Goal: Transaction & Acquisition: Purchase product/service

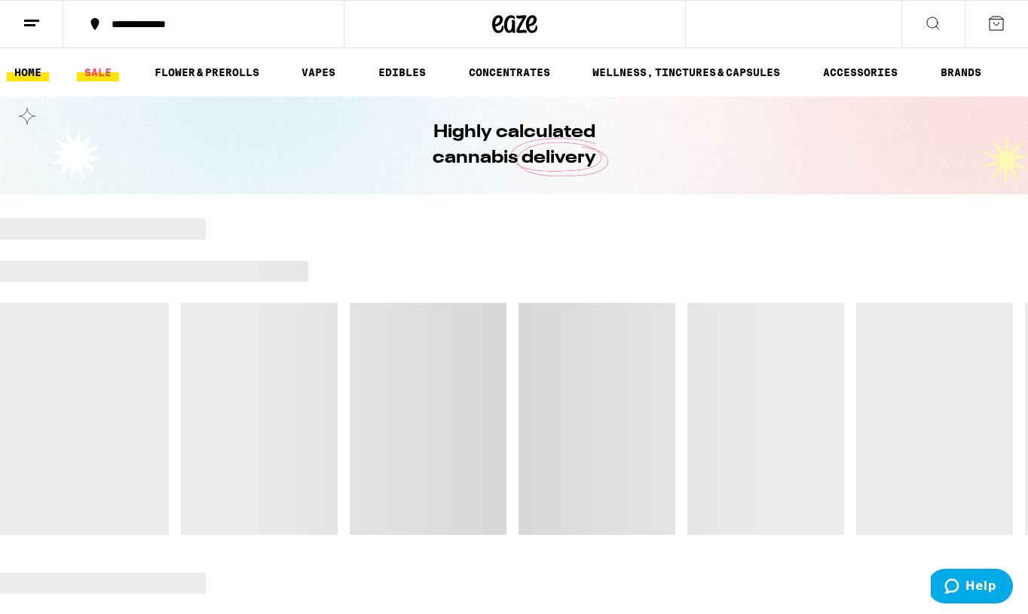
click at [96, 73] on link "SALE" at bounding box center [98, 72] width 42 height 18
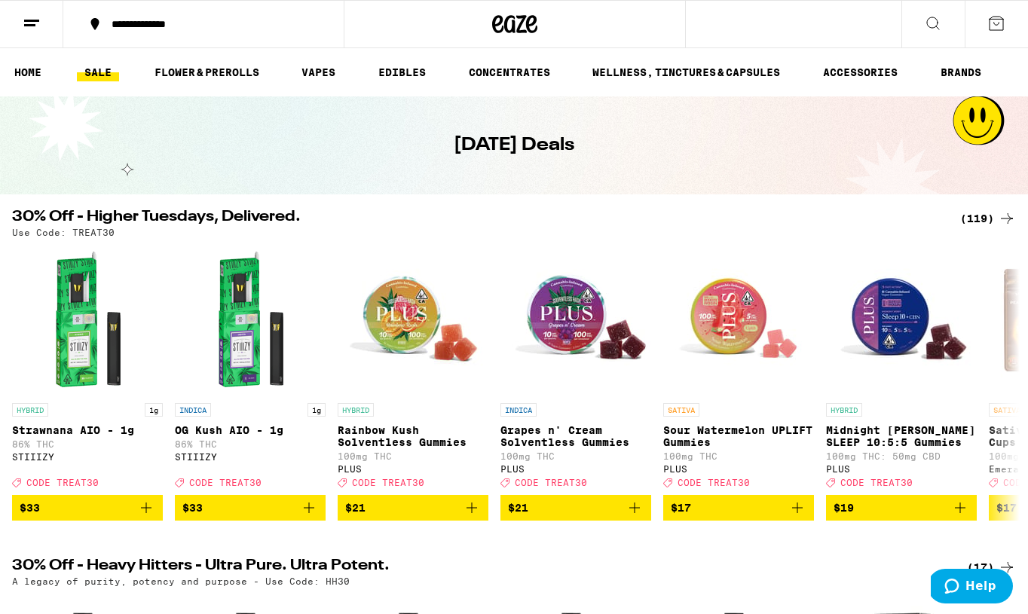
click at [980, 219] on div "(119)" at bounding box center [988, 218] width 56 height 18
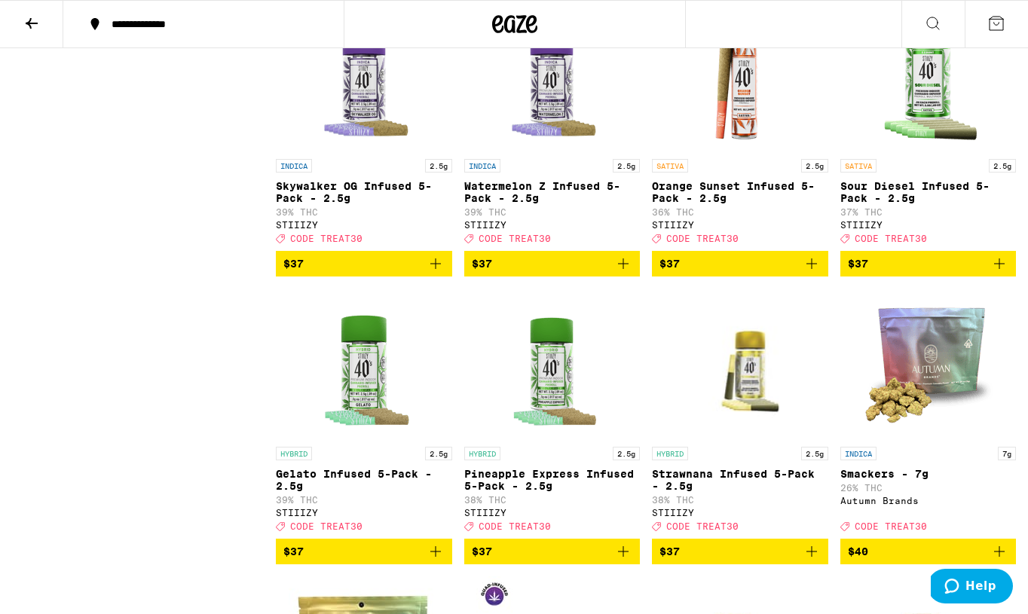
scroll to position [6534, 0]
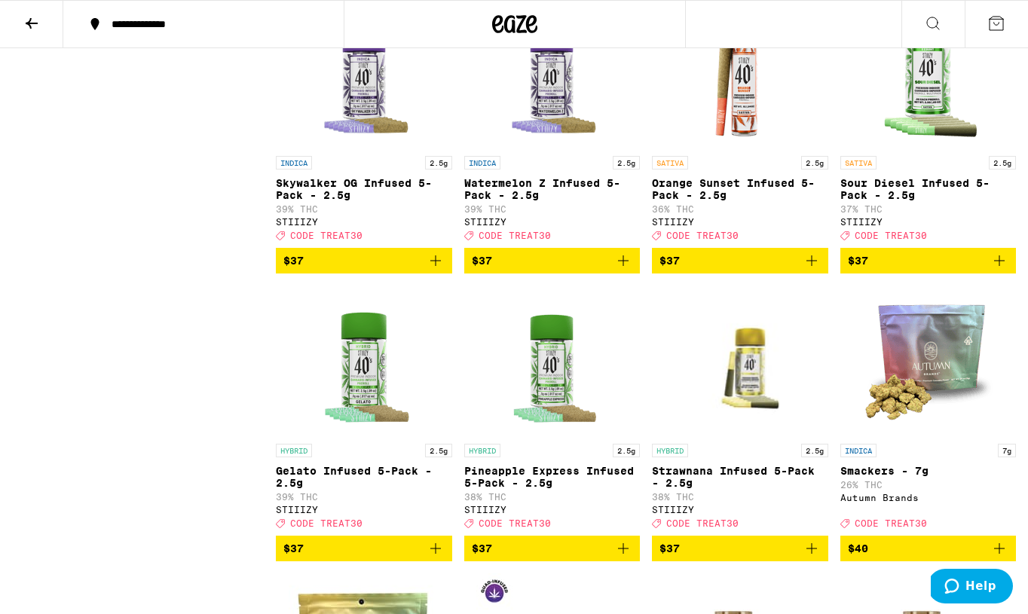
click at [1001, 266] on icon "Add to bag" at bounding box center [999, 260] width 11 height 11
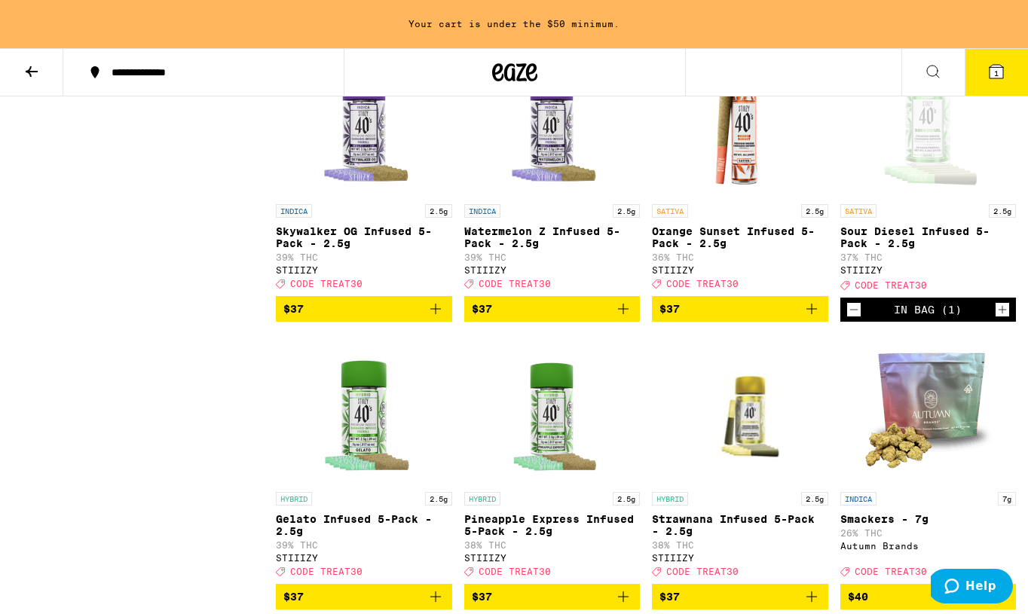
click at [813, 318] on icon "Add to bag" at bounding box center [812, 309] width 18 height 18
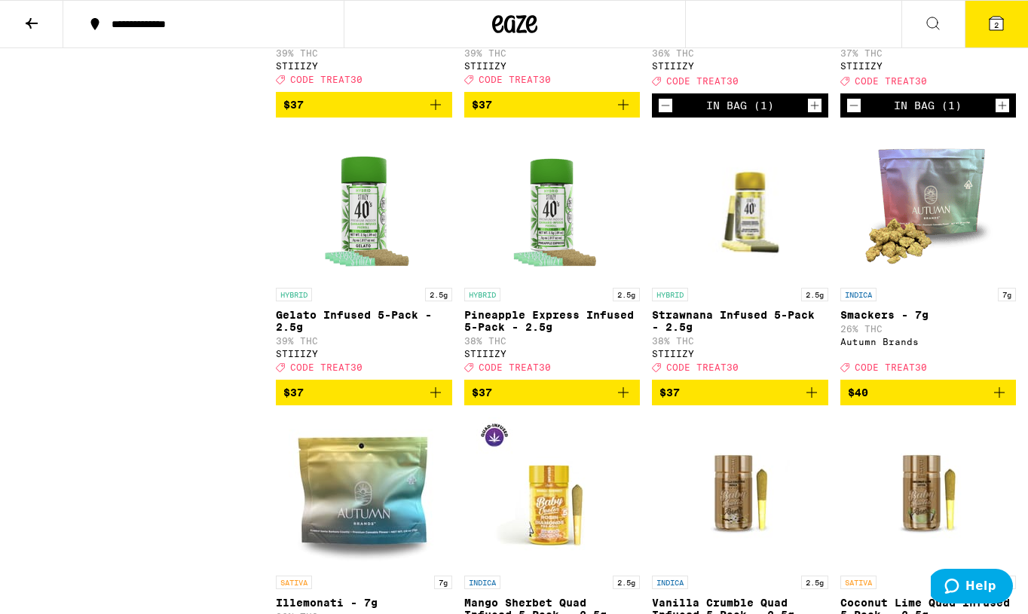
scroll to position [6734, 0]
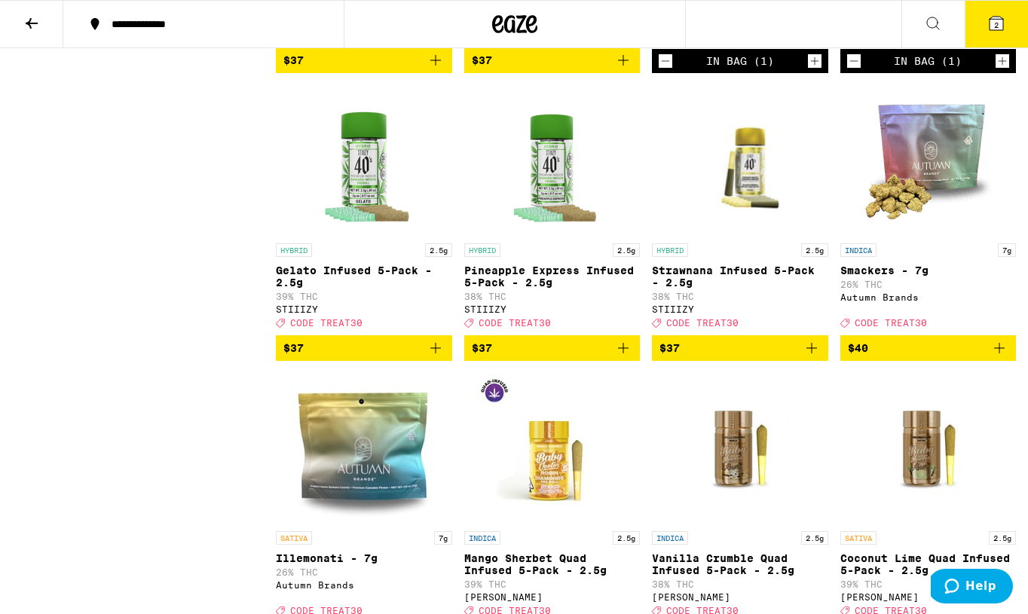
click at [628, 357] on icon "Add to bag" at bounding box center [623, 348] width 18 height 18
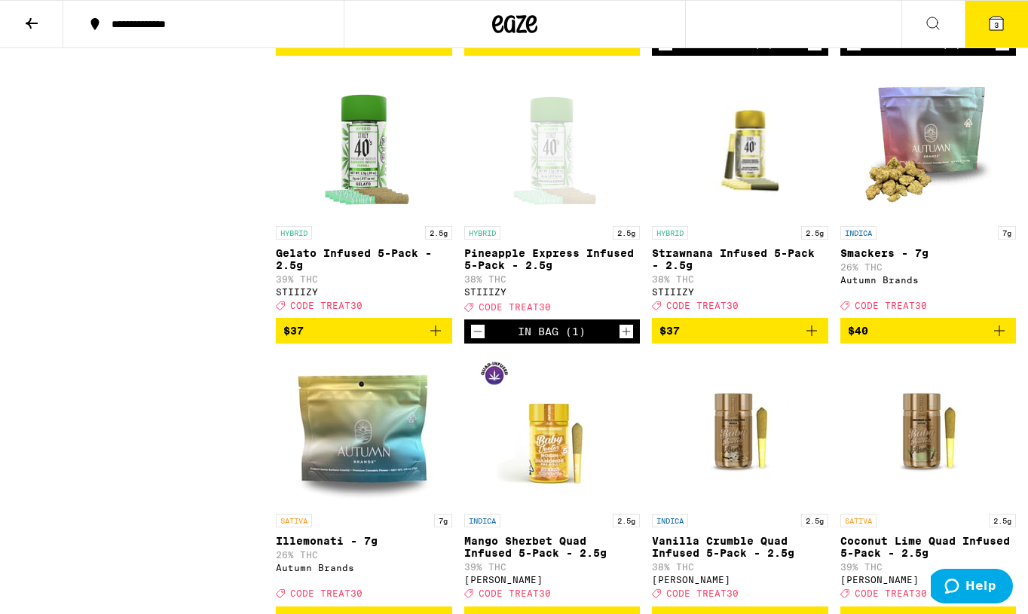
scroll to position [6757, 0]
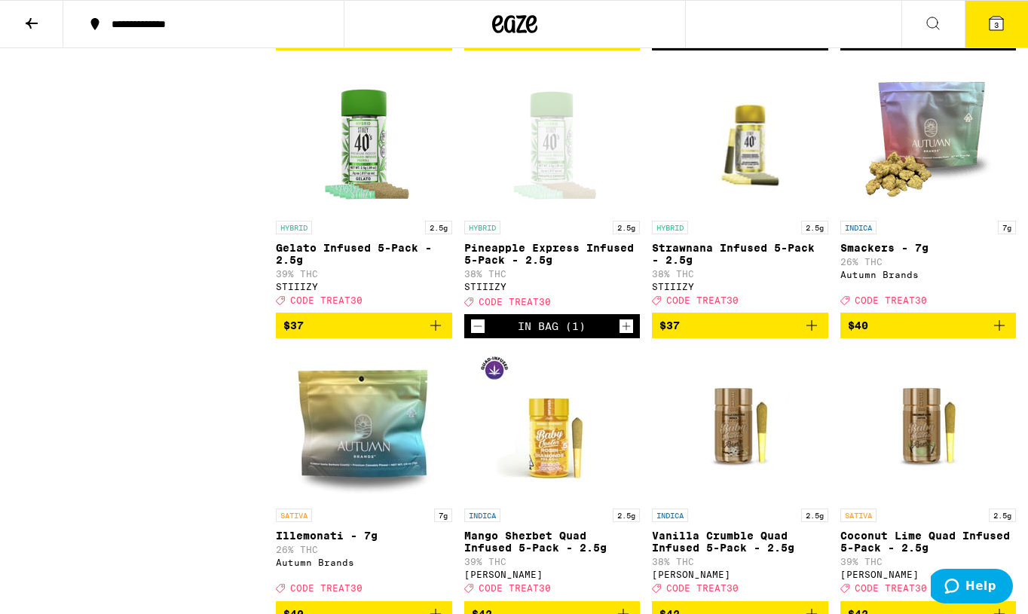
click at [812, 335] on icon "Add to bag" at bounding box center [812, 325] width 18 height 18
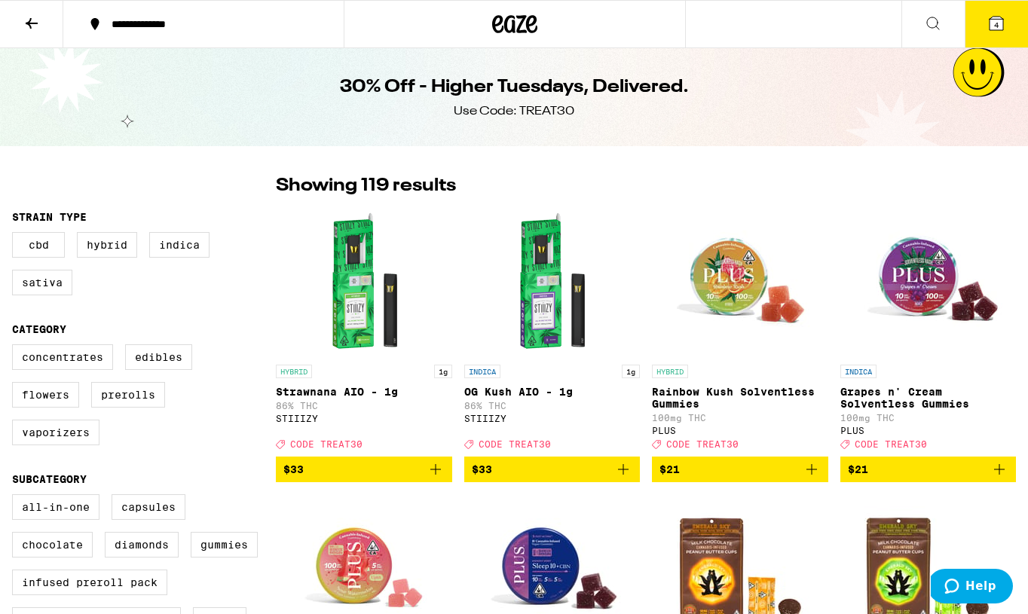
scroll to position [0, 0]
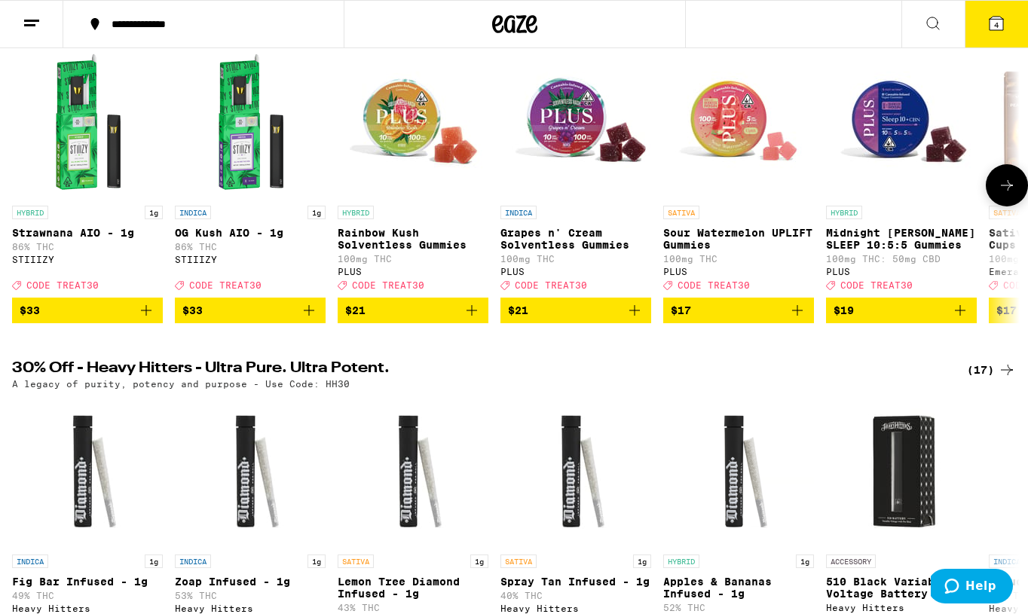
scroll to position [390, 0]
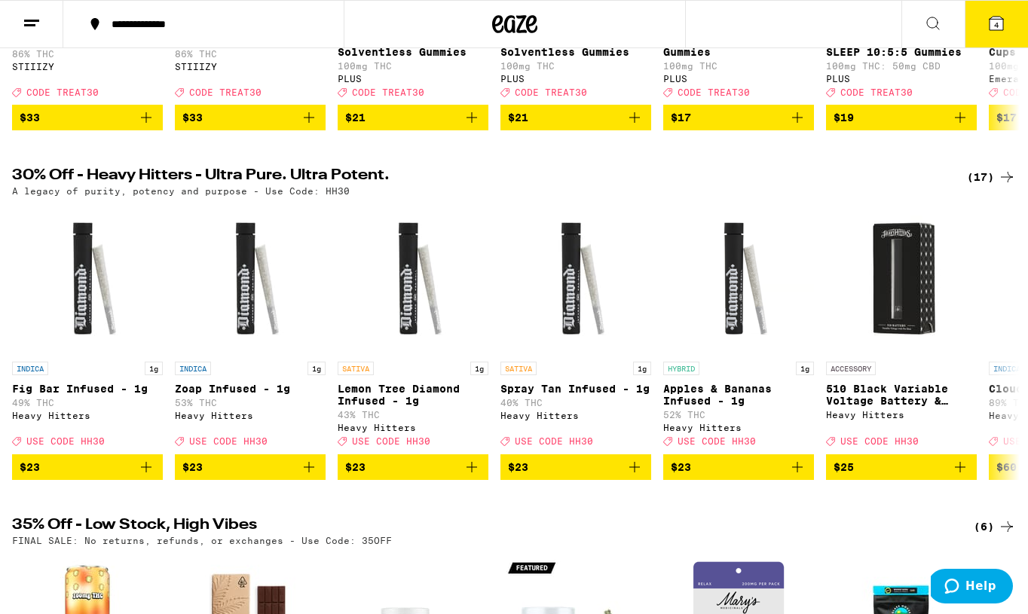
click at [980, 186] on div "(17)" at bounding box center [991, 177] width 49 height 18
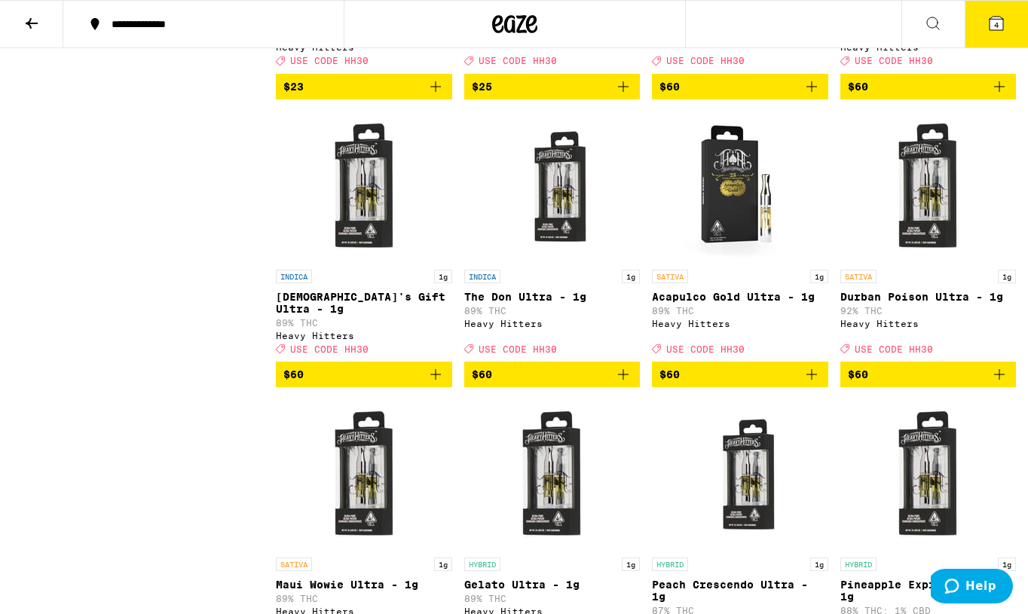
scroll to position [702, 0]
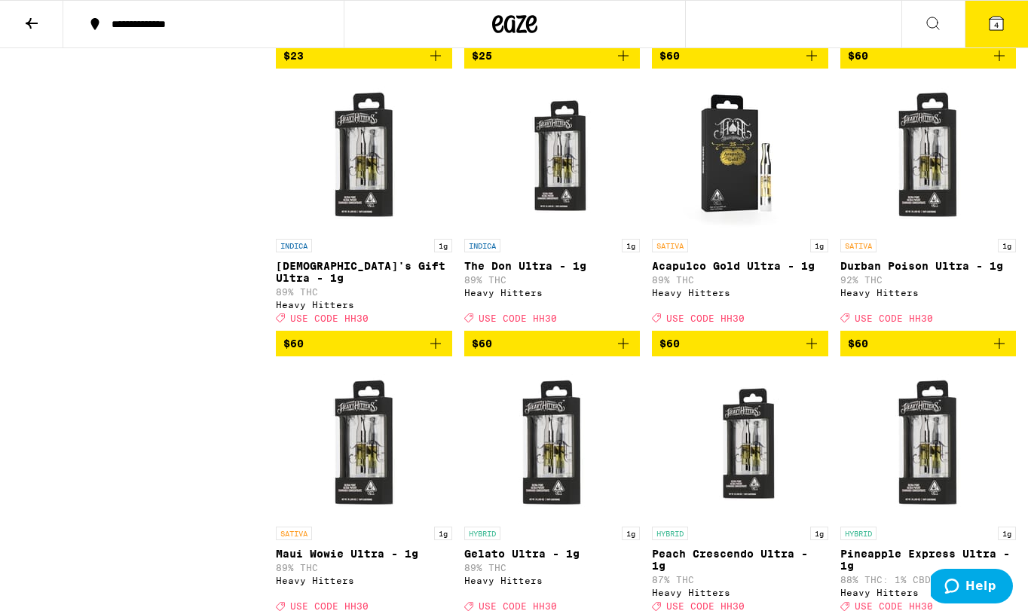
click at [1000, 353] on icon "Add to bag" at bounding box center [999, 344] width 18 height 18
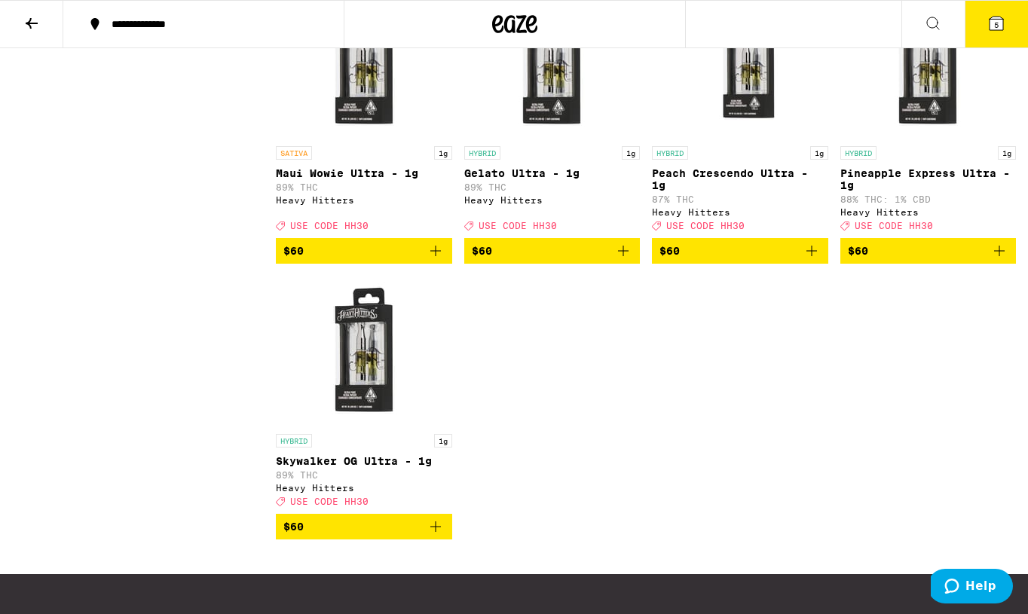
scroll to position [1047, 0]
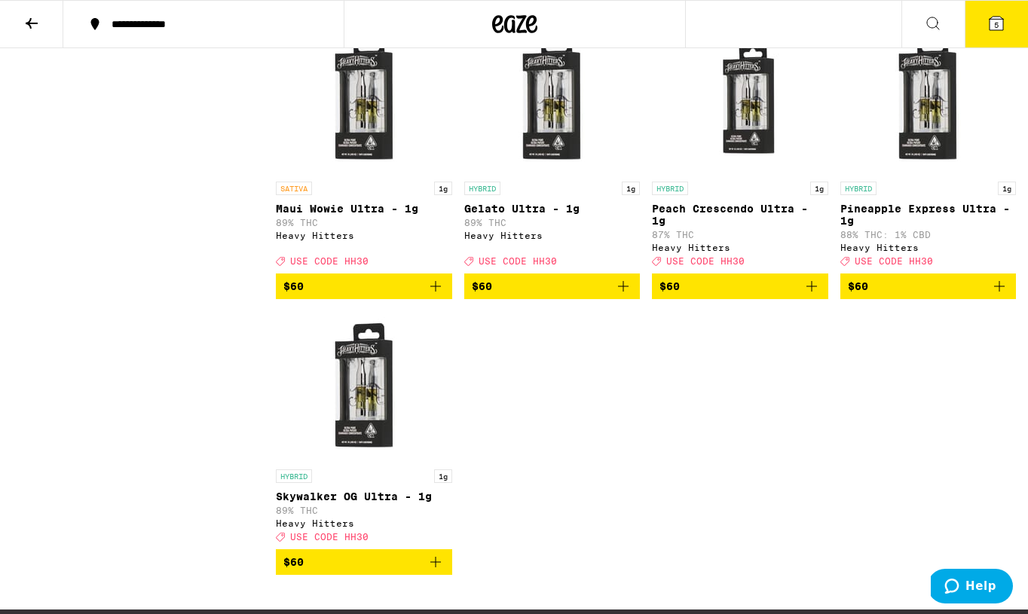
click at [625, 295] on icon "Add to bag" at bounding box center [623, 286] width 18 height 18
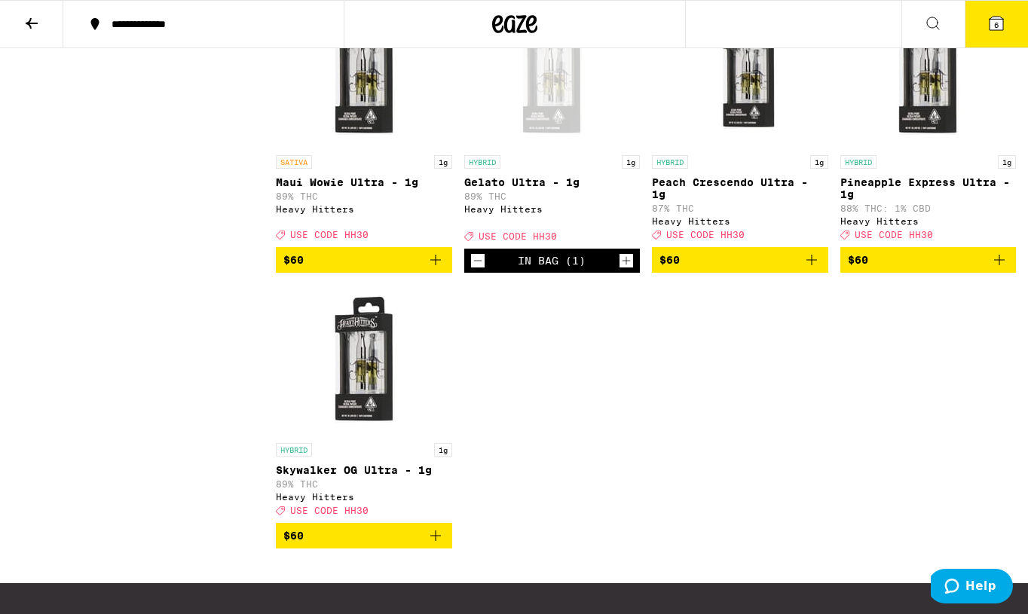
scroll to position [1093, 0]
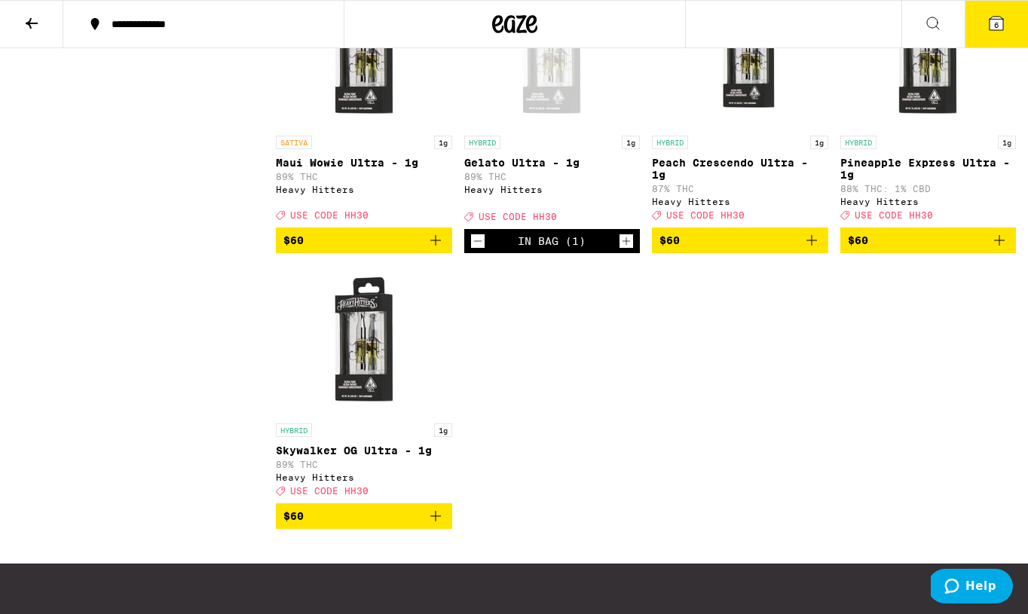
click at [436, 521] on icon "Add to bag" at bounding box center [435, 516] width 11 height 11
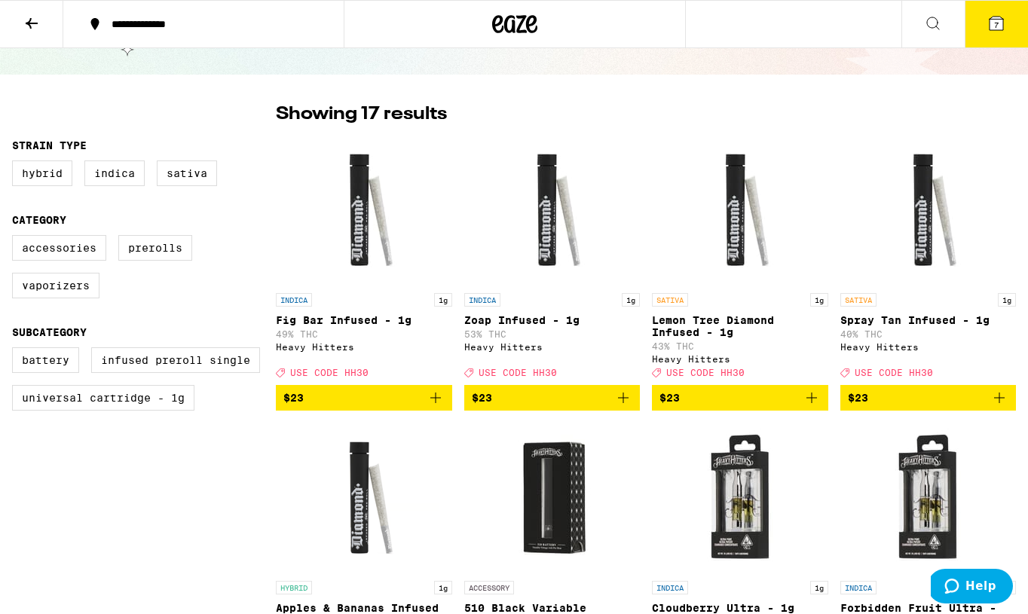
scroll to position [390, 0]
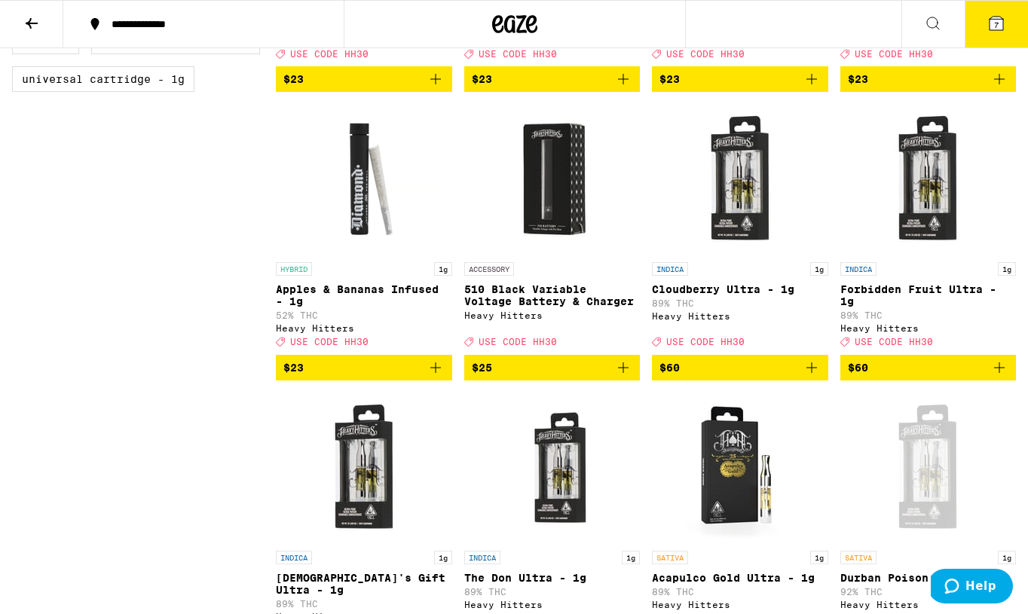
click at [622, 377] on icon "Add to bag" at bounding box center [623, 368] width 18 height 18
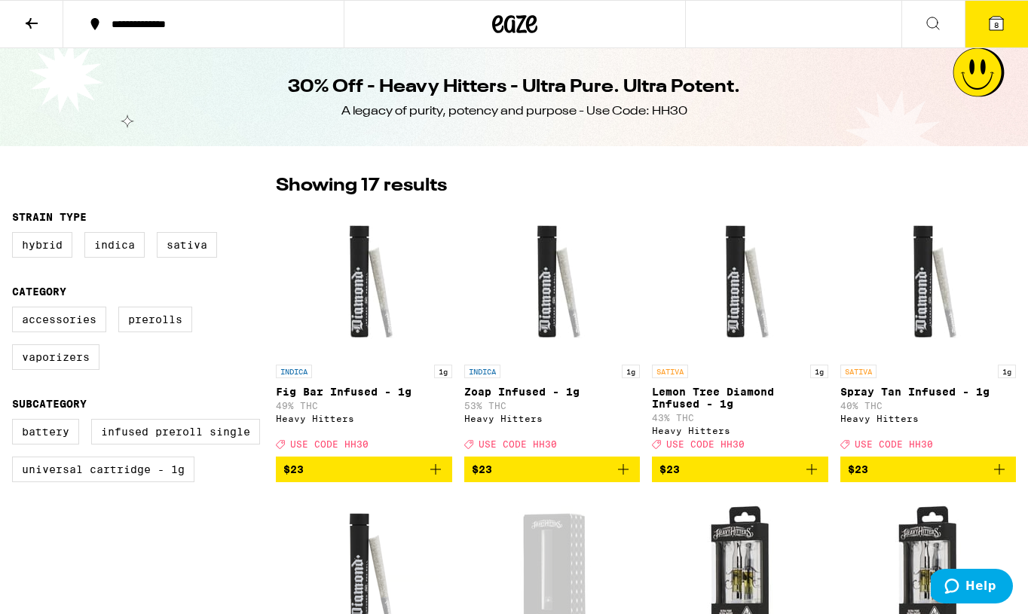
scroll to position [0, 0]
click at [995, 24] on span "8" at bounding box center [996, 24] width 5 height 9
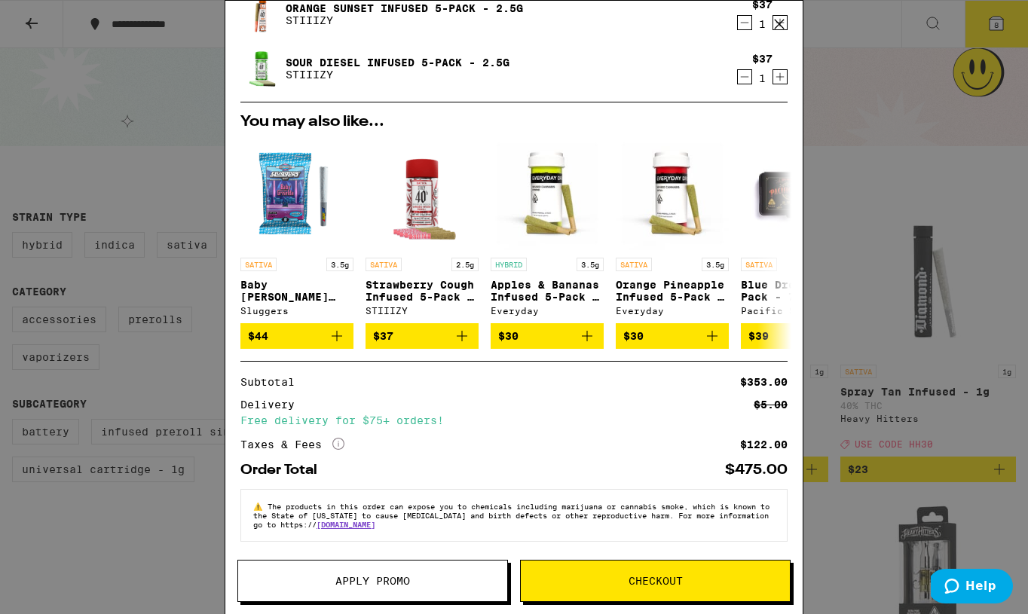
scroll to position [391, 0]
click at [913, 167] on div "Your Cart Durban Poison Ultra - 1g Heavy Hitters $60 1 Pineapple Express Infuse…" at bounding box center [514, 307] width 1028 height 614
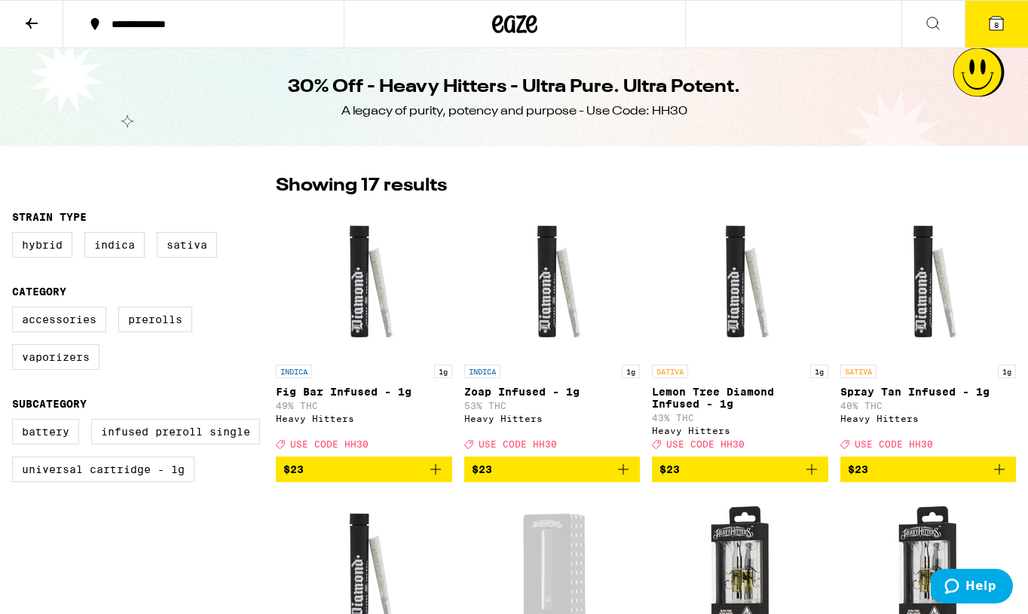
click at [991, 25] on icon at bounding box center [996, 24] width 14 height 14
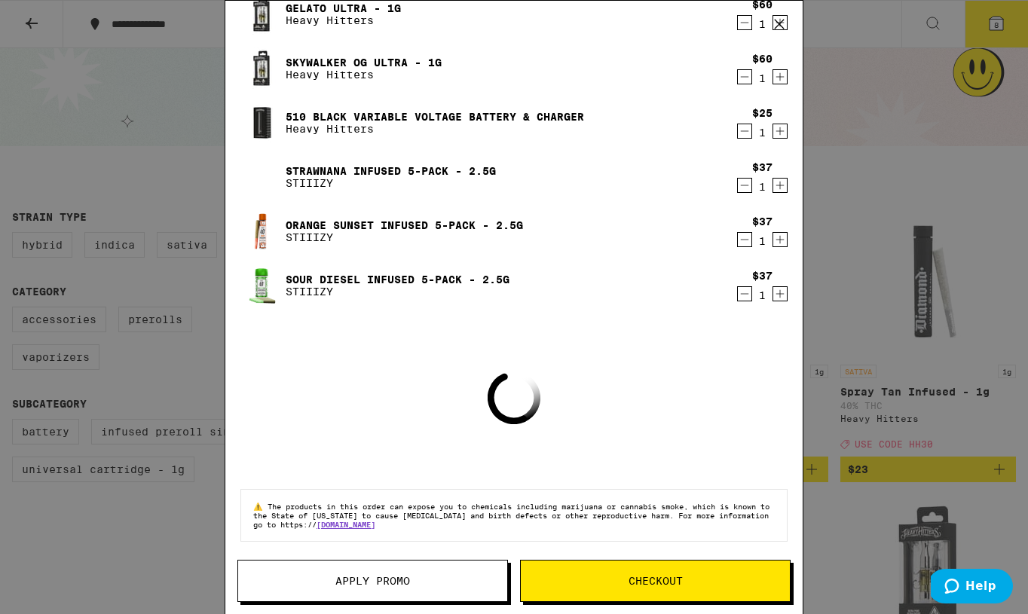
click at [371, 573] on button "Apply Promo" at bounding box center [372, 581] width 271 height 42
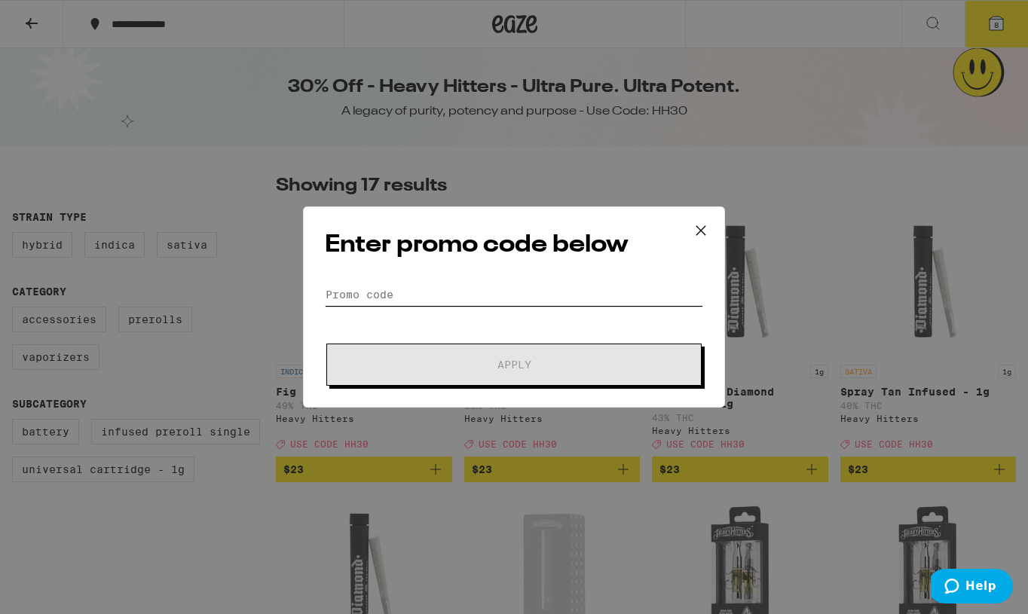
click at [411, 301] on input "Promo Code" at bounding box center [514, 294] width 378 height 23
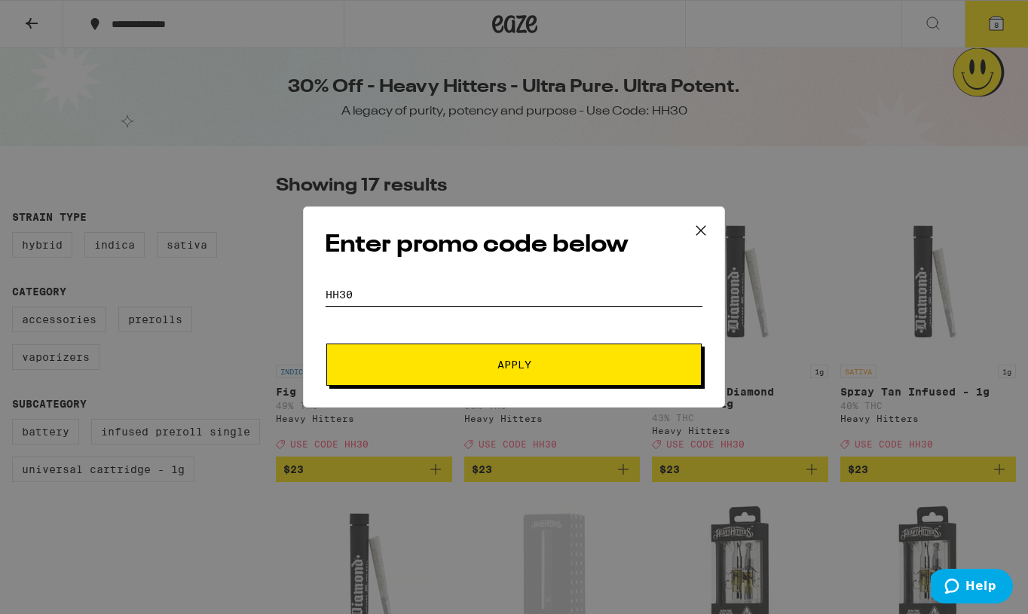
type input "HH30"
click at [485, 358] on button "Apply" at bounding box center [513, 365] width 375 height 42
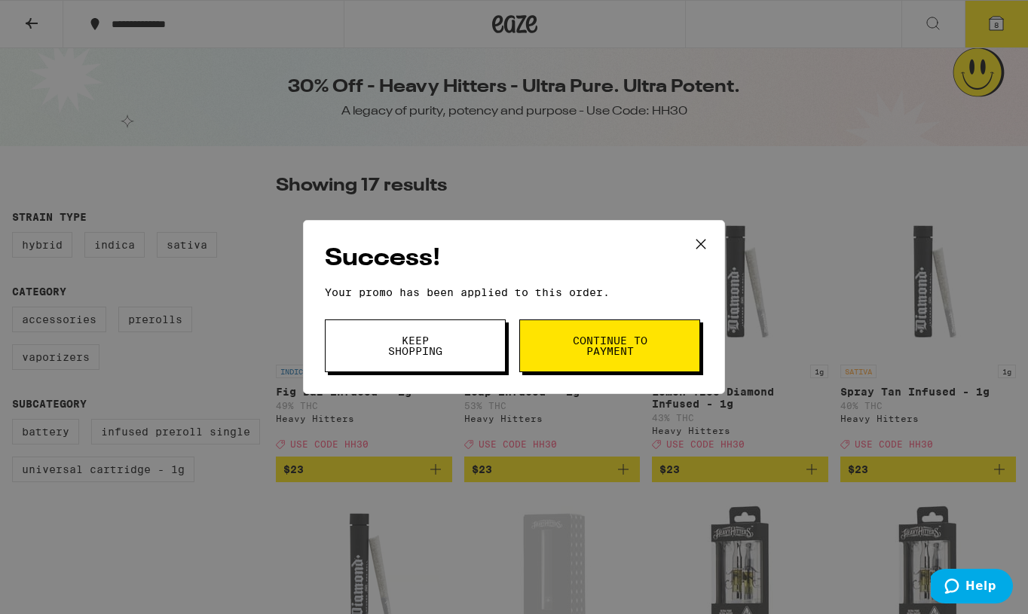
click at [544, 347] on button "Continue to payment" at bounding box center [609, 345] width 181 height 53
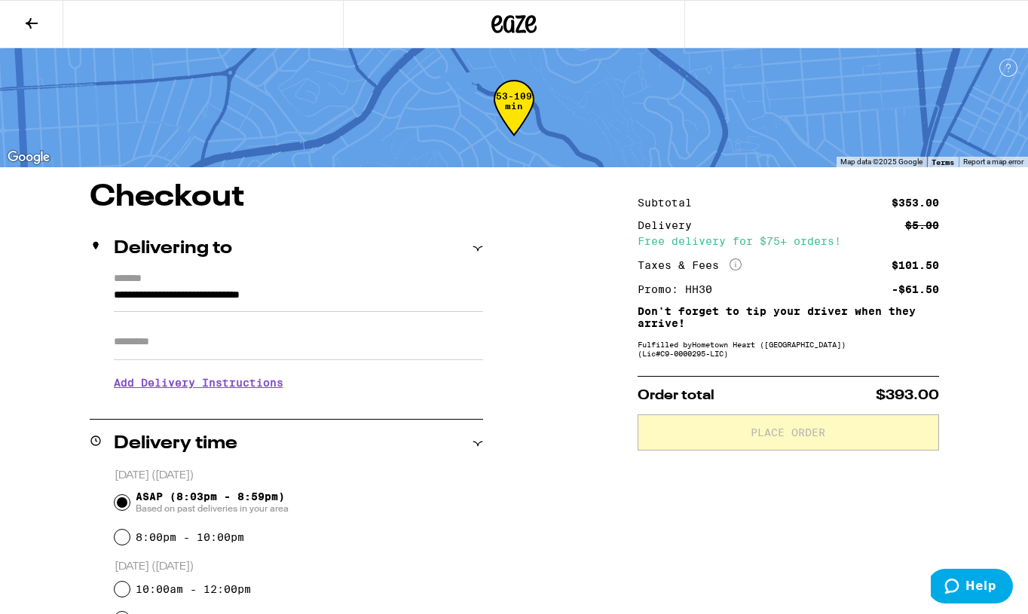
click at [29, 23] on icon at bounding box center [32, 23] width 12 height 11
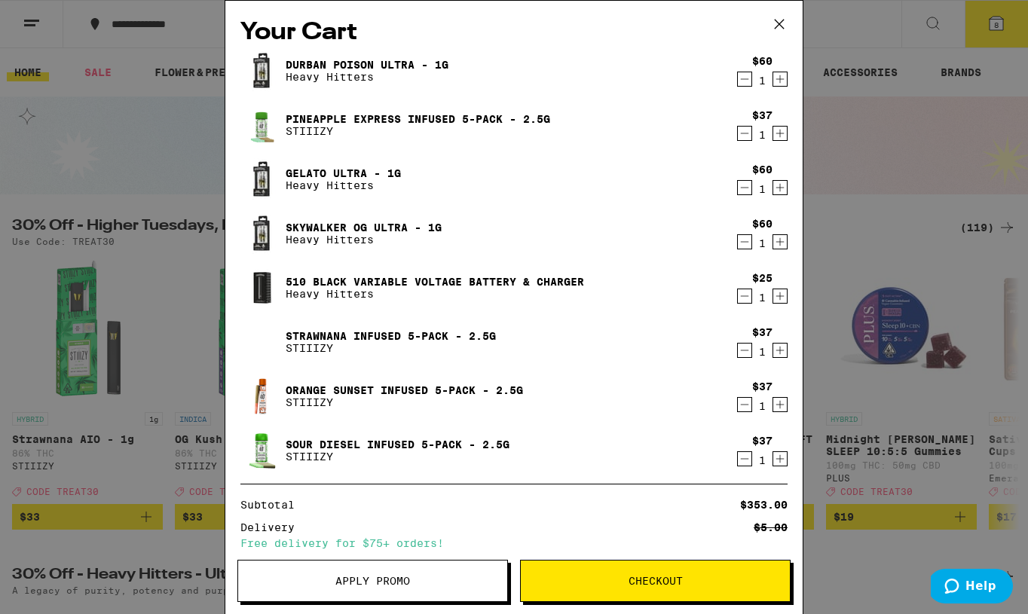
scroll to position [24, 0]
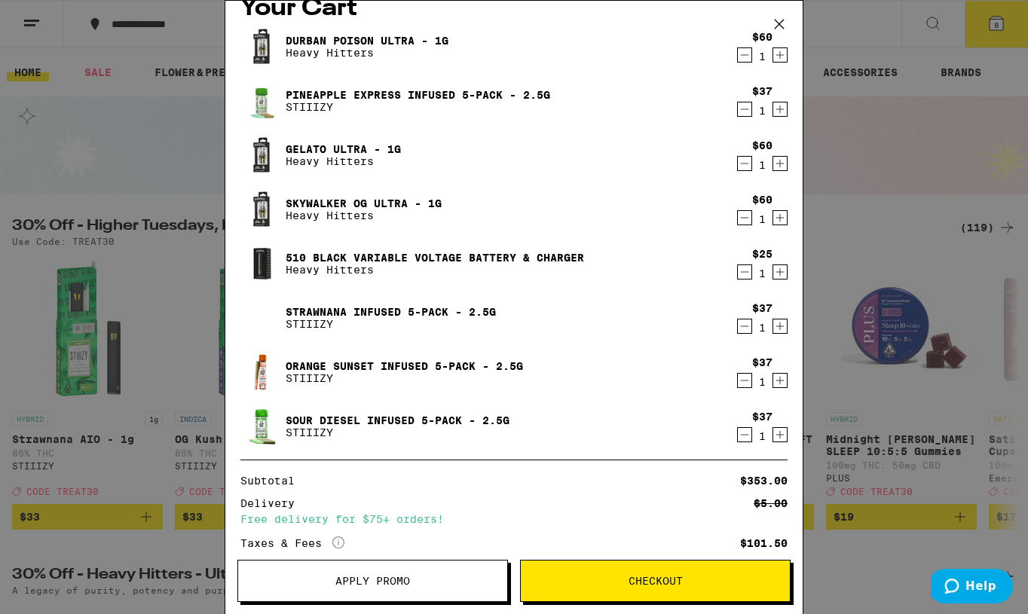
click at [744, 380] on icon "Decrement" at bounding box center [745, 380] width 14 height 18
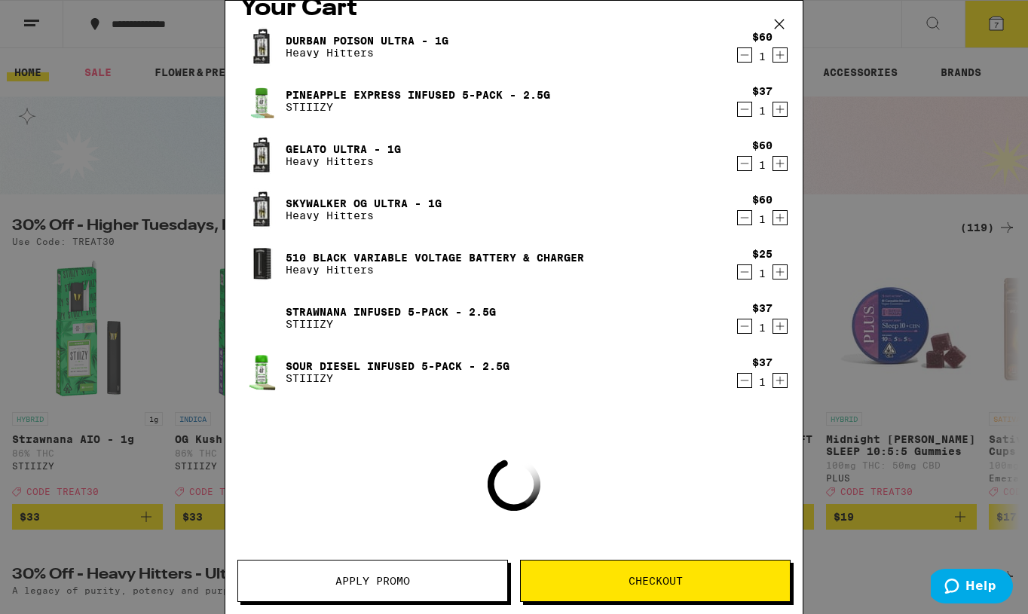
click at [744, 381] on icon "Decrement" at bounding box center [745, 380] width 14 height 18
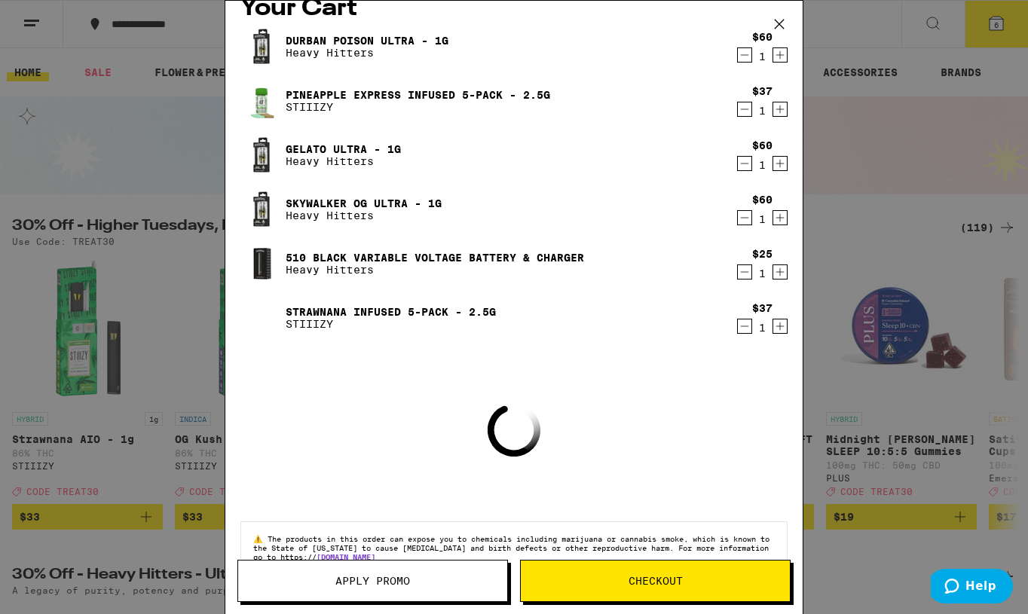
click at [741, 332] on icon "Decrement" at bounding box center [745, 326] width 14 height 18
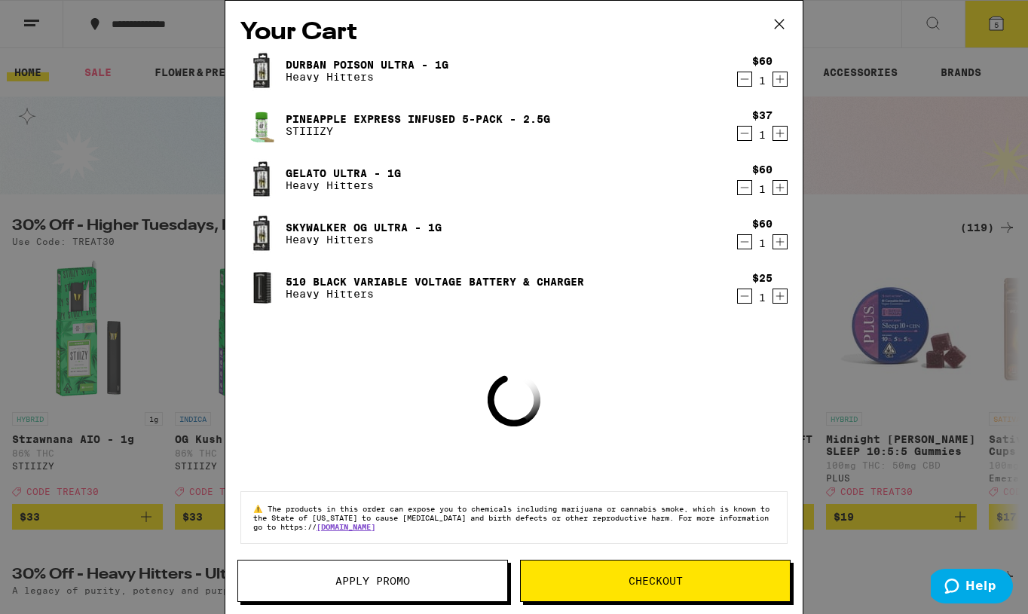
scroll to position [0, 0]
click at [746, 137] on icon "Decrement" at bounding box center [745, 133] width 14 height 18
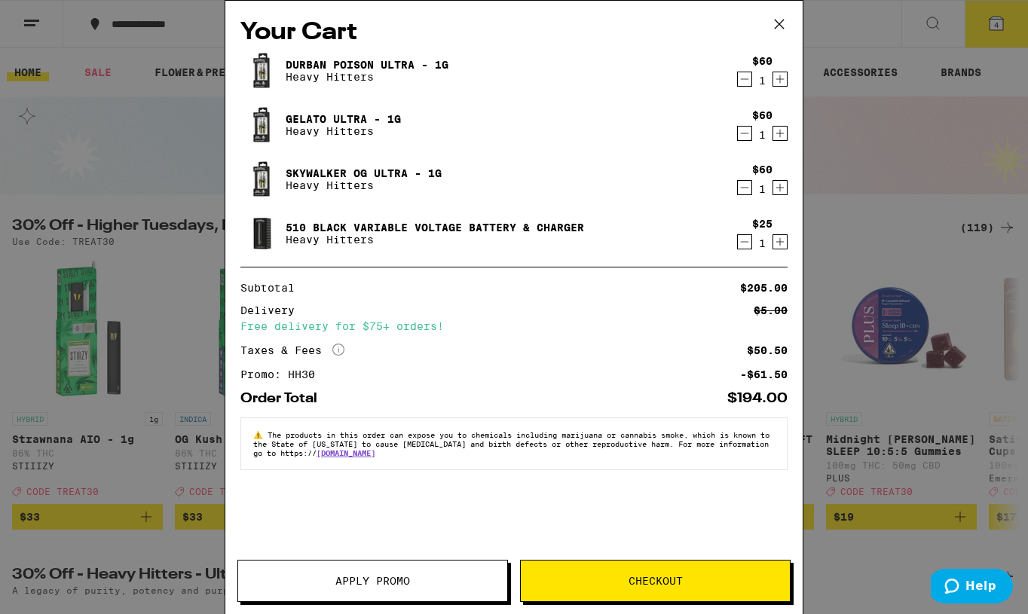
click at [781, 17] on icon at bounding box center [779, 24] width 23 height 23
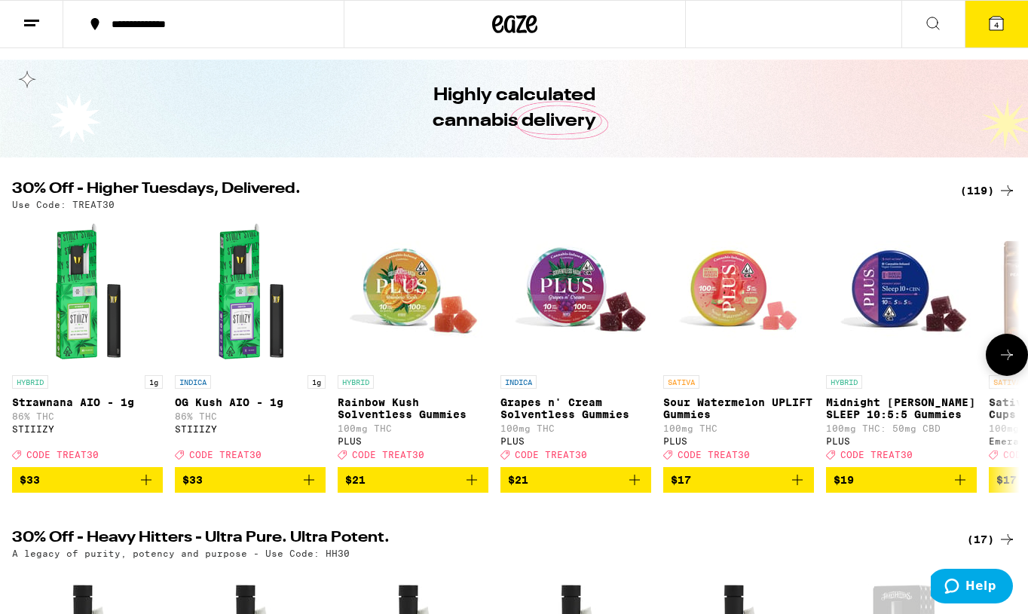
scroll to position [38, 0]
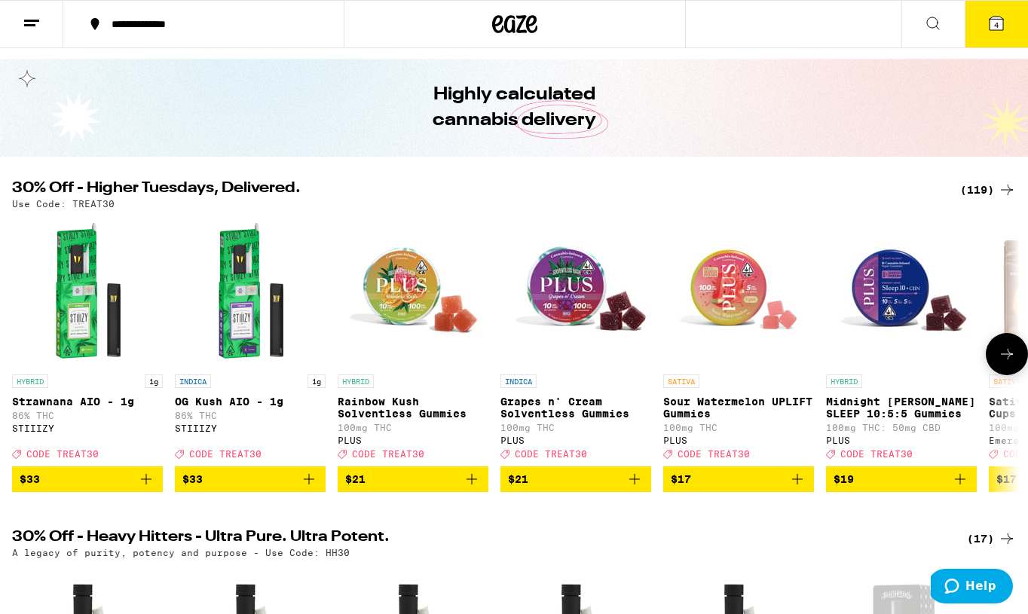
click at [1002, 350] on button at bounding box center [1007, 354] width 42 height 42
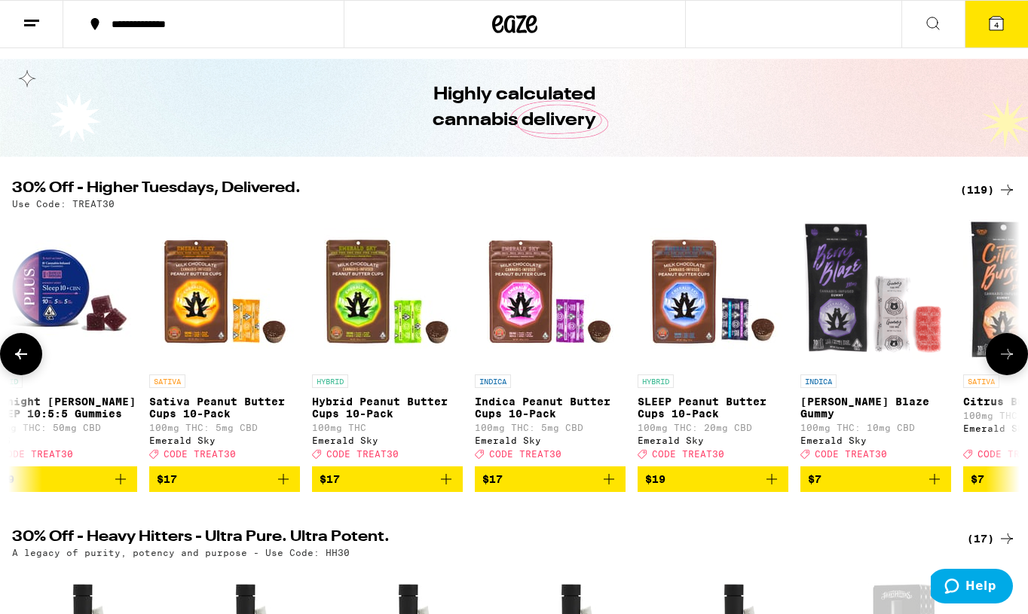
click at [1002, 350] on button at bounding box center [1007, 354] width 42 height 42
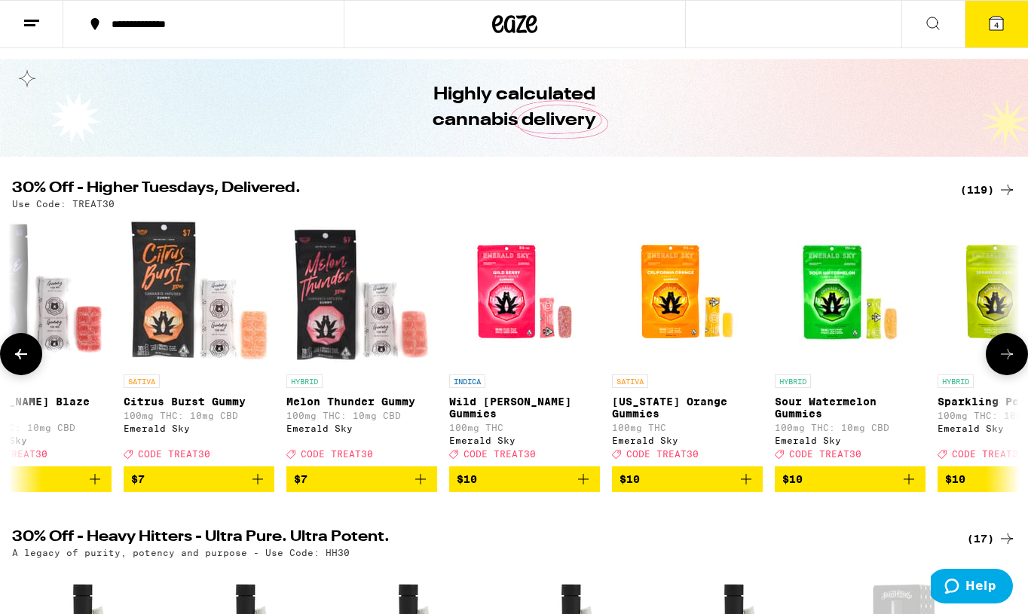
click at [1002, 350] on button at bounding box center [1007, 354] width 42 height 42
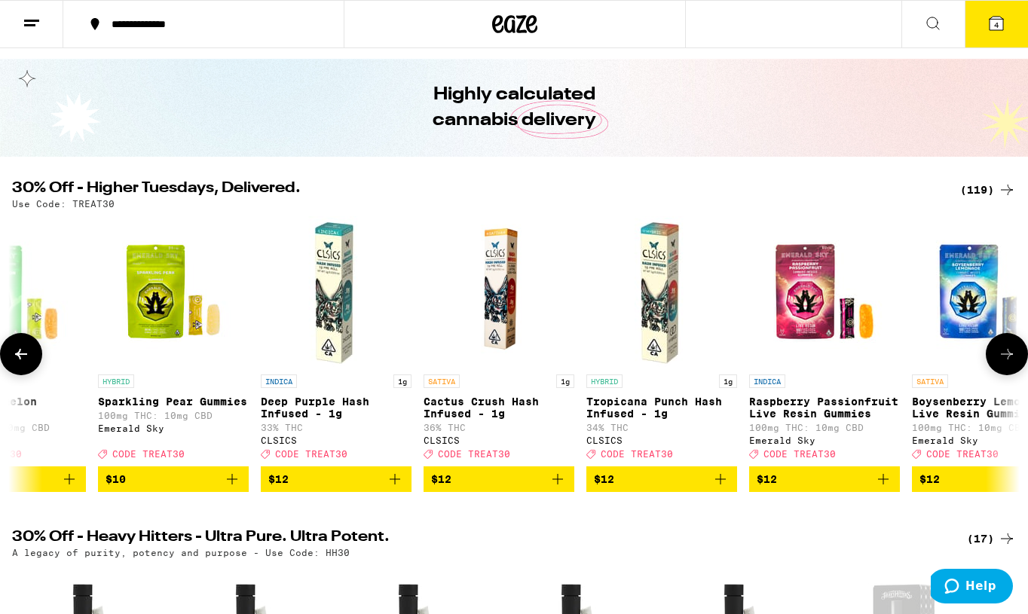
click at [1002, 350] on button at bounding box center [1007, 354] width 42 height 42
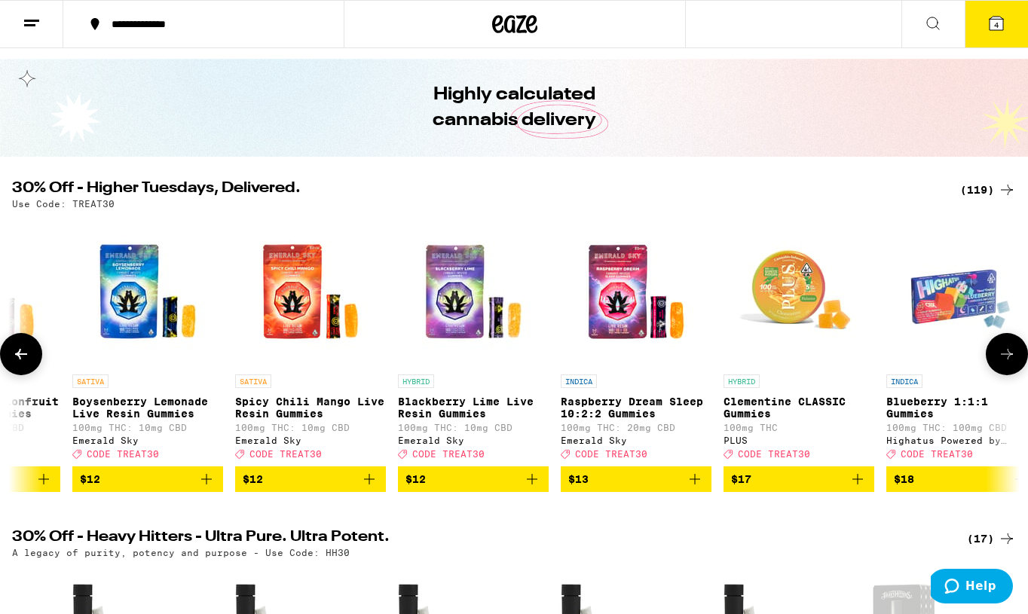
click at [1002, 350] on button at bounding box center [1007, 354] width 42 height 42
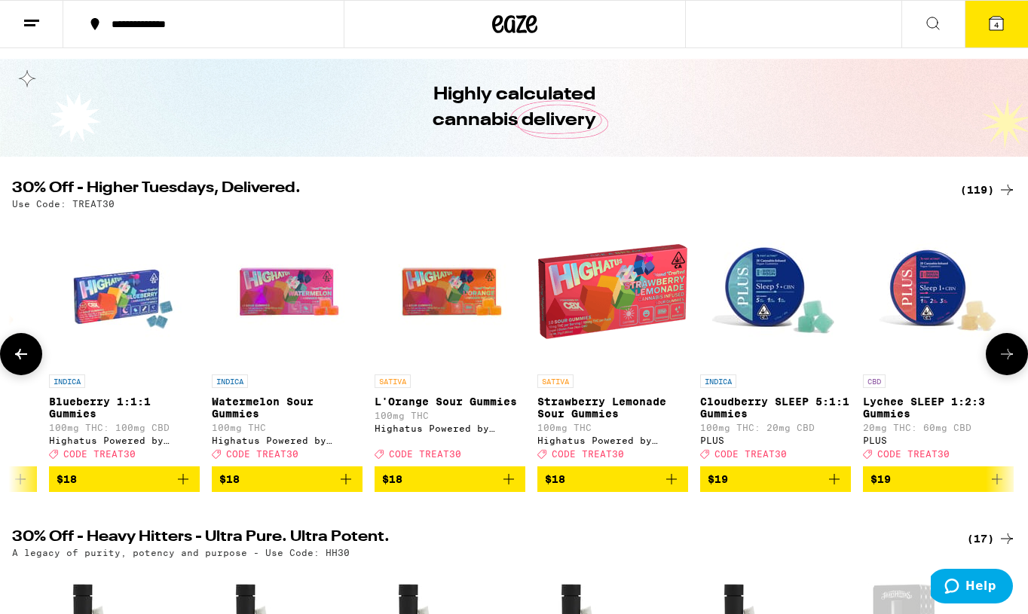
click at [1002, 350] on button at bounding box center [1007, 354] width 42 height 42
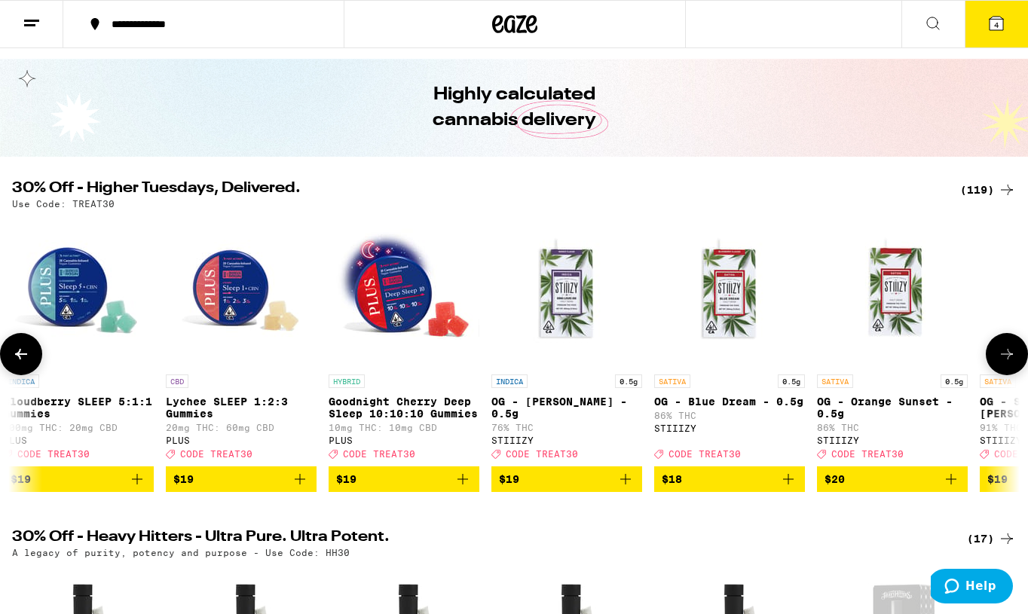
click at [1002, 350] on button at bounding box center [1007, 354] width 42 height 42
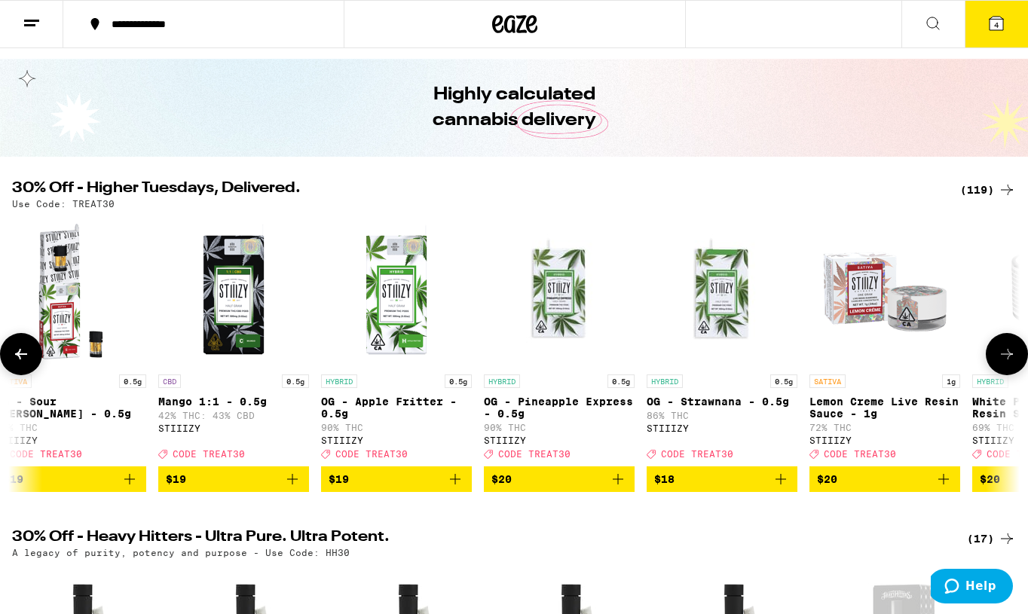
click at [1002, 350] on button at bounding box center [1007, 354] width 42 height 42
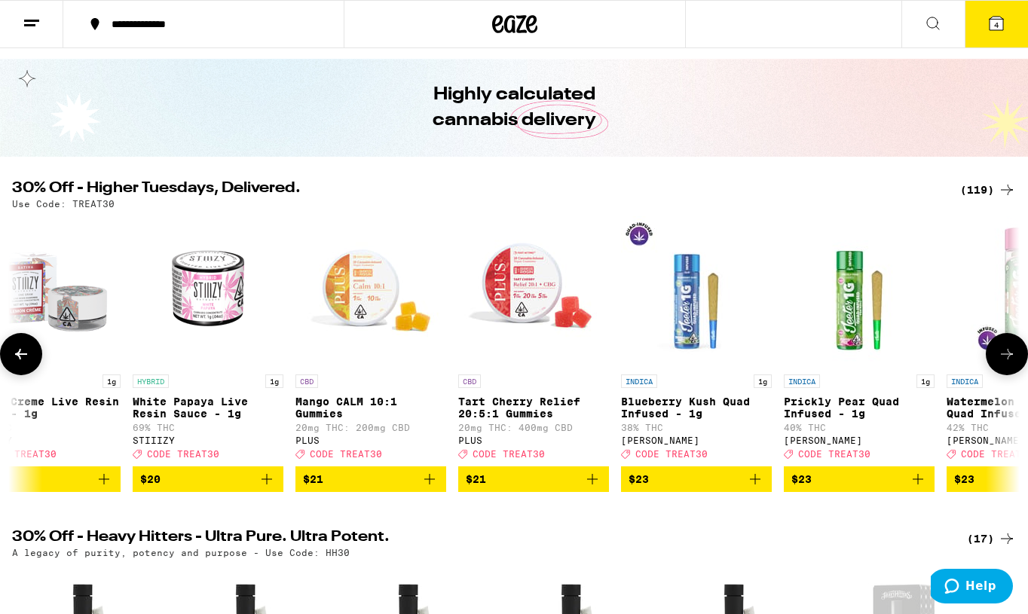
click at [1002, 350] on button at bounding box center [1007, 354] width 42 height 42
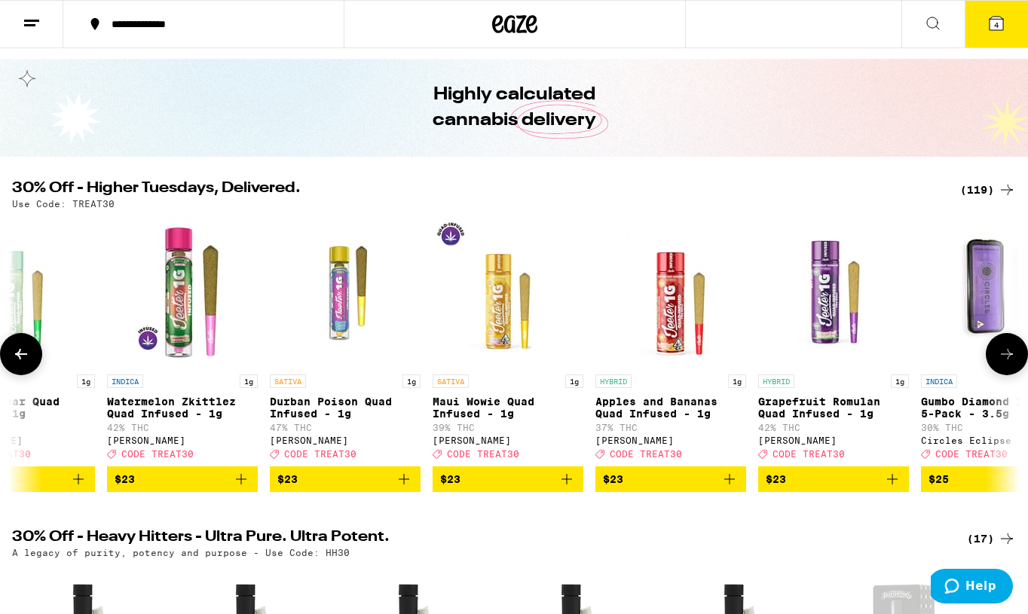
click at [1002, 350] on button at bounding box center [1007, 354] width 42 height 42
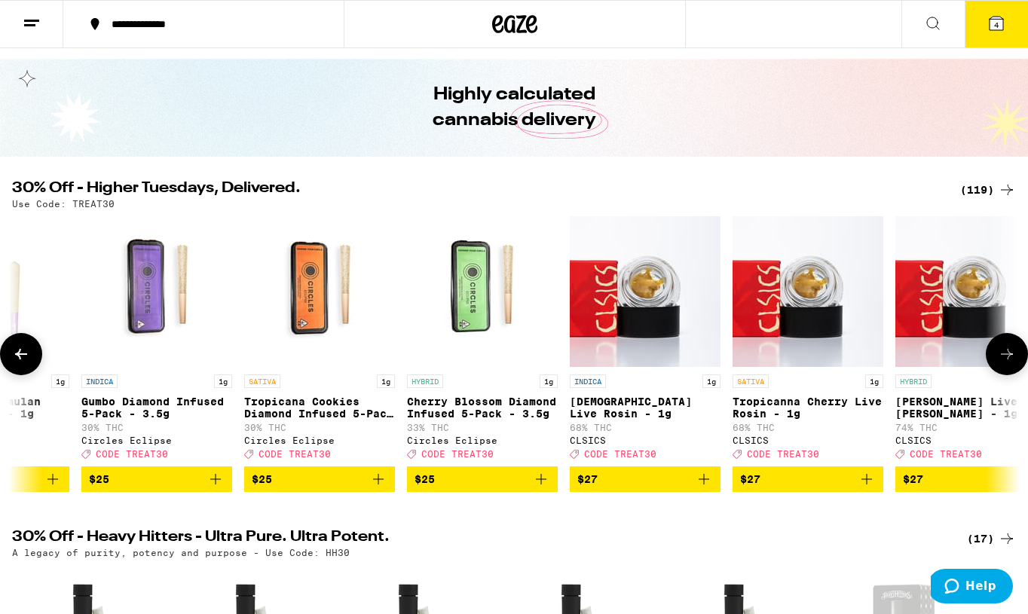
click at [1002, 350] on button at bounding box center [1007, 354] width 42 height 42
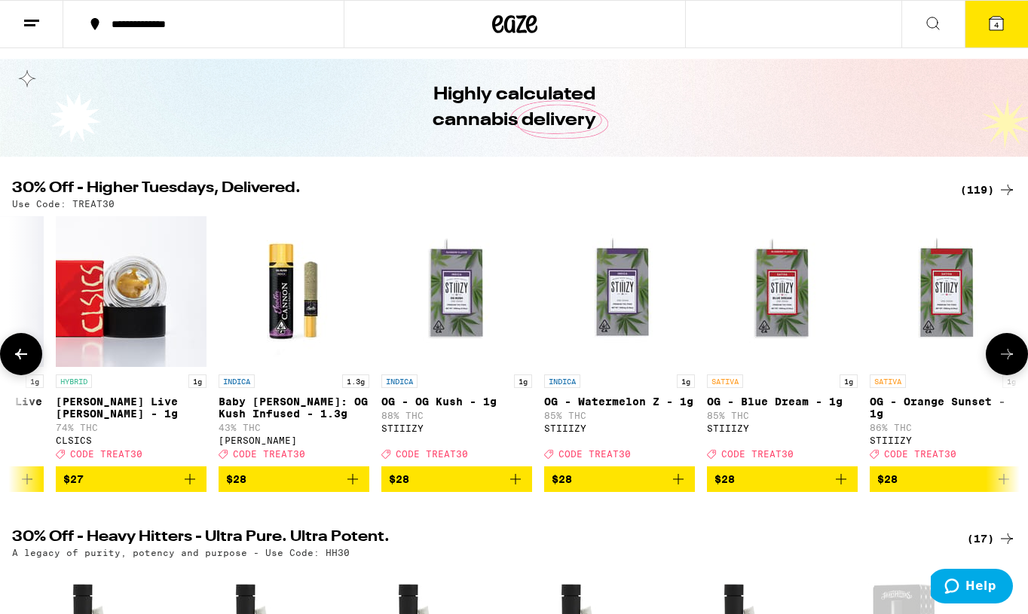
click at [1002, 350] on button at bounding box center [1007, 354] width 42 height 42
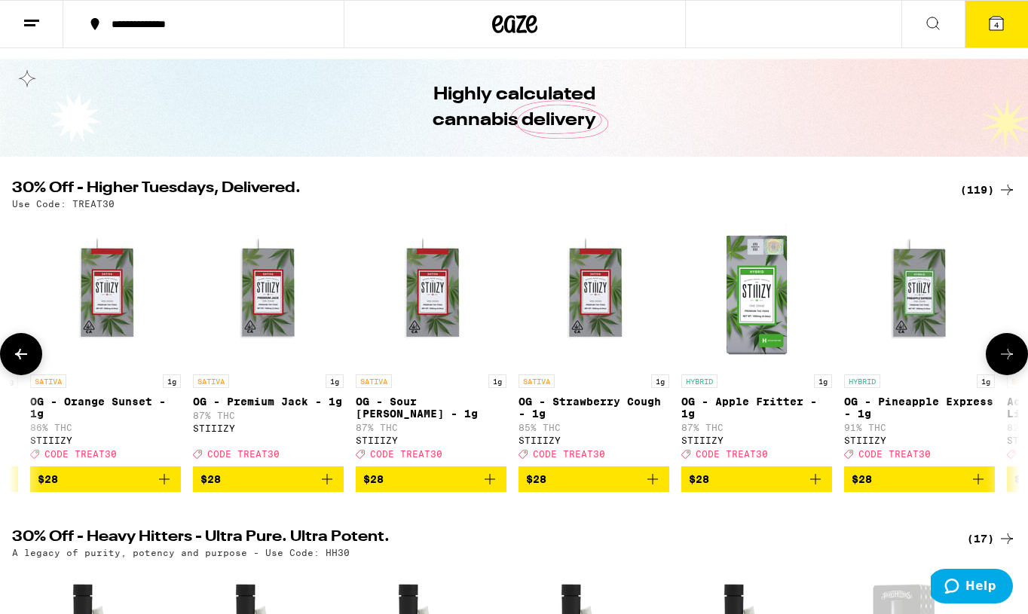
click at [1002, 350] on button at bounding box center [1007, 354] width 42 height 42
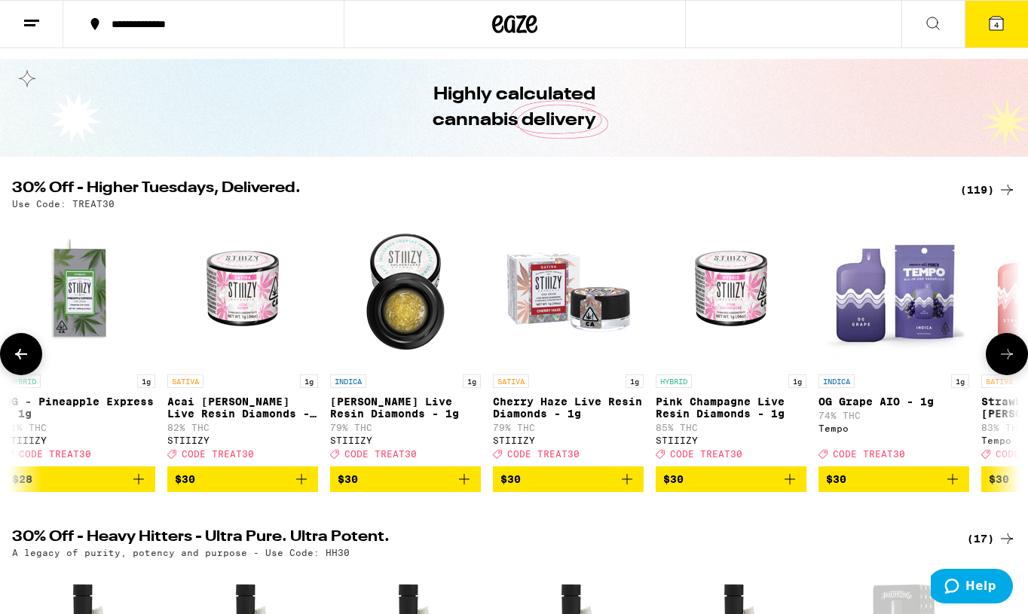
click at [1002, 350] on button at bounding box center [1007, 354] width 42 height 42
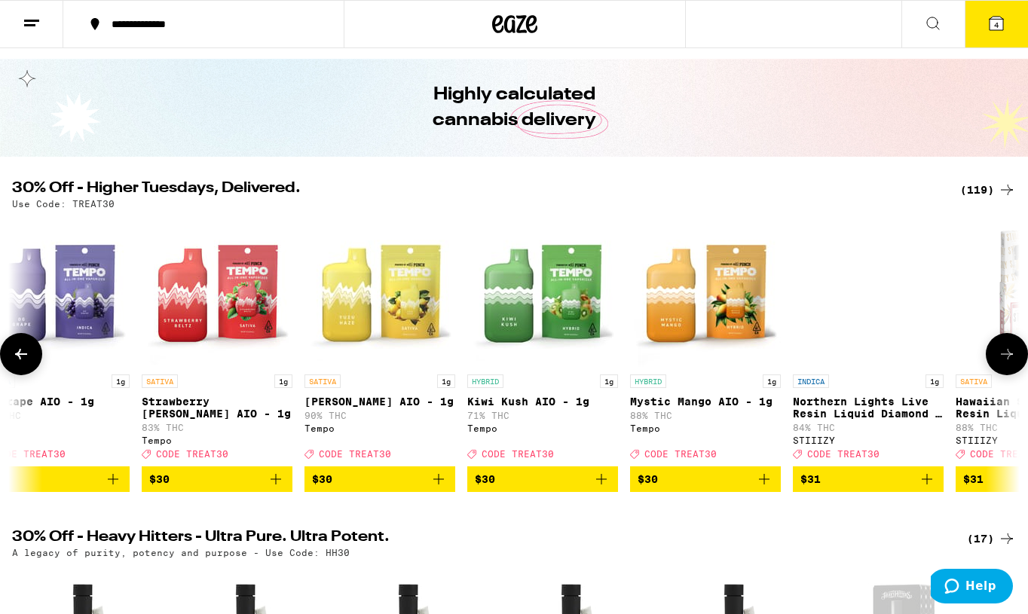
click at [1002, 350] on button at bounding box center [1007, 354] width 42 height 42
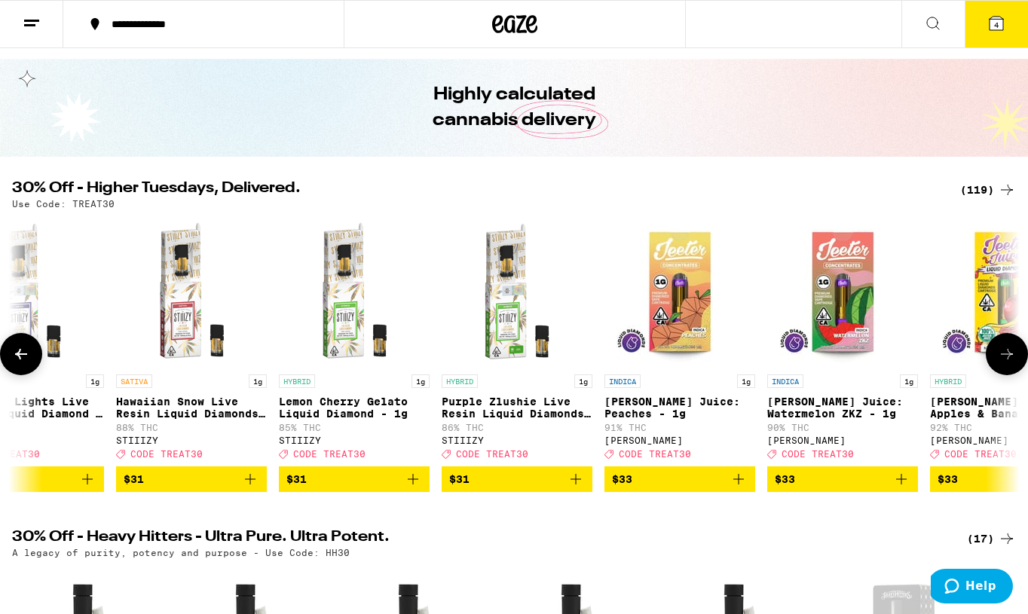
click at [1002, 350] on button at bounding box center [1007, 354] width 42 height 42
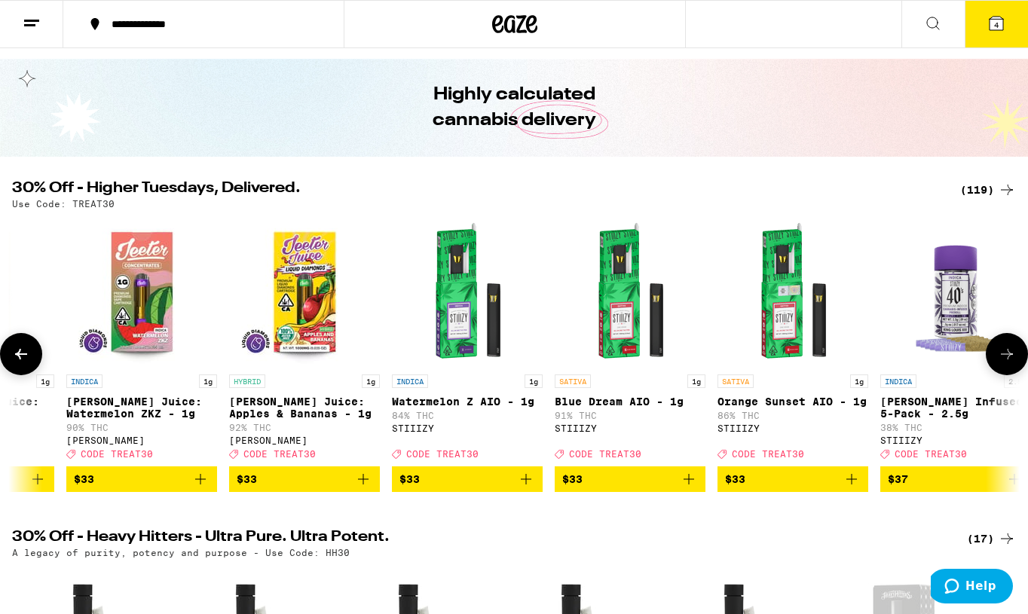
scroll to position [0, 13431]
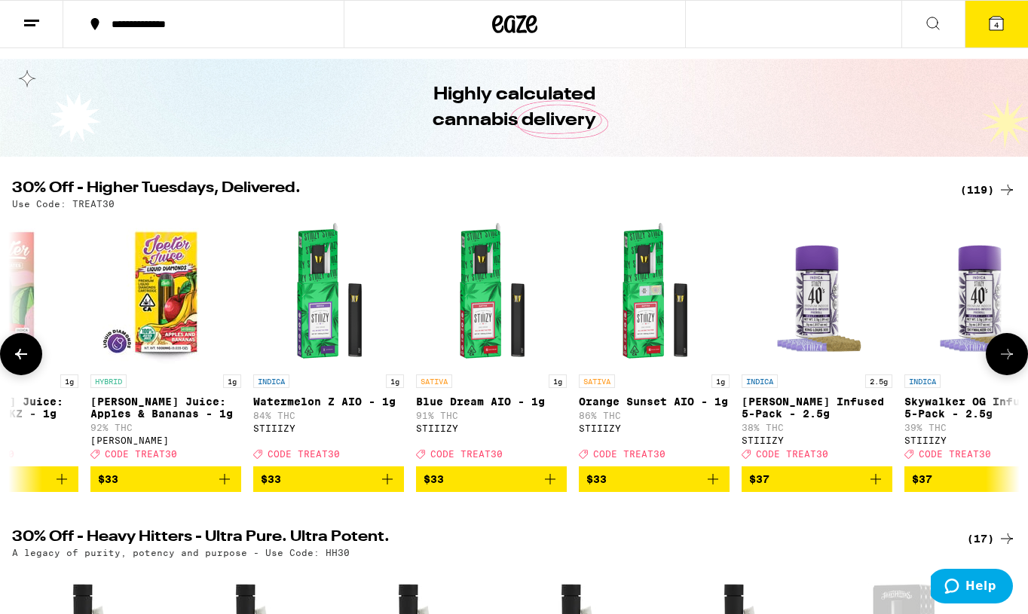
click at [1002, 350] on button at bounding box center [1007, 354] width 42 height 42
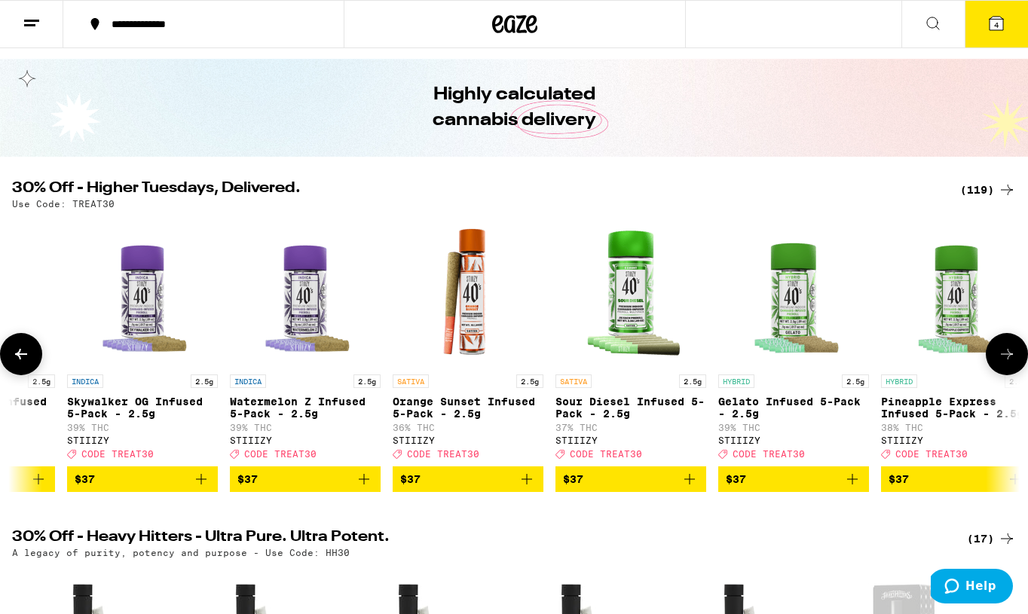
scroll to position [0, 14270]
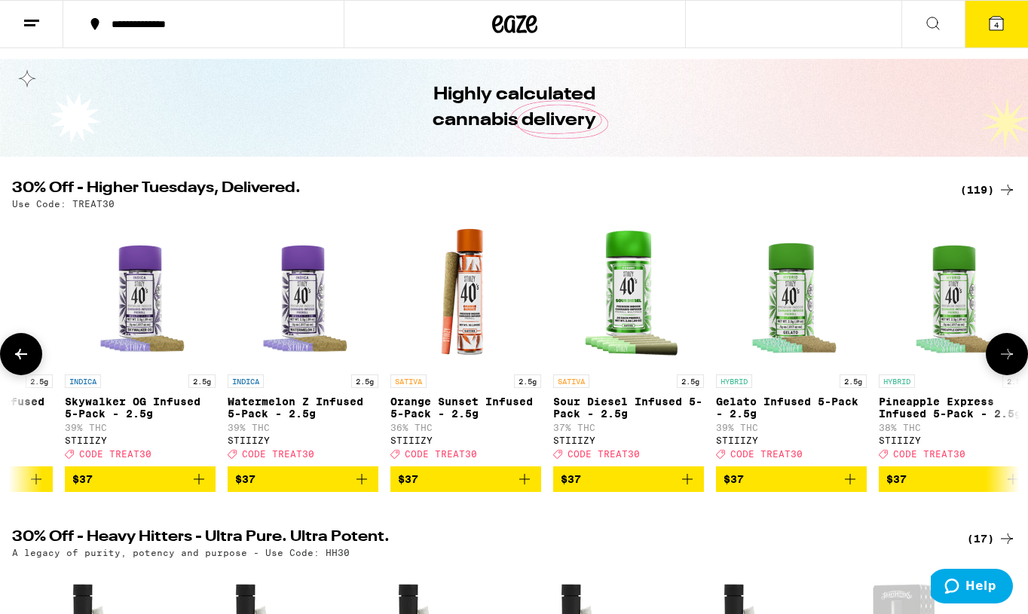
click at [686, 488] on icon "Add to bag" at bounding box center [687, 479] width 18 height 18
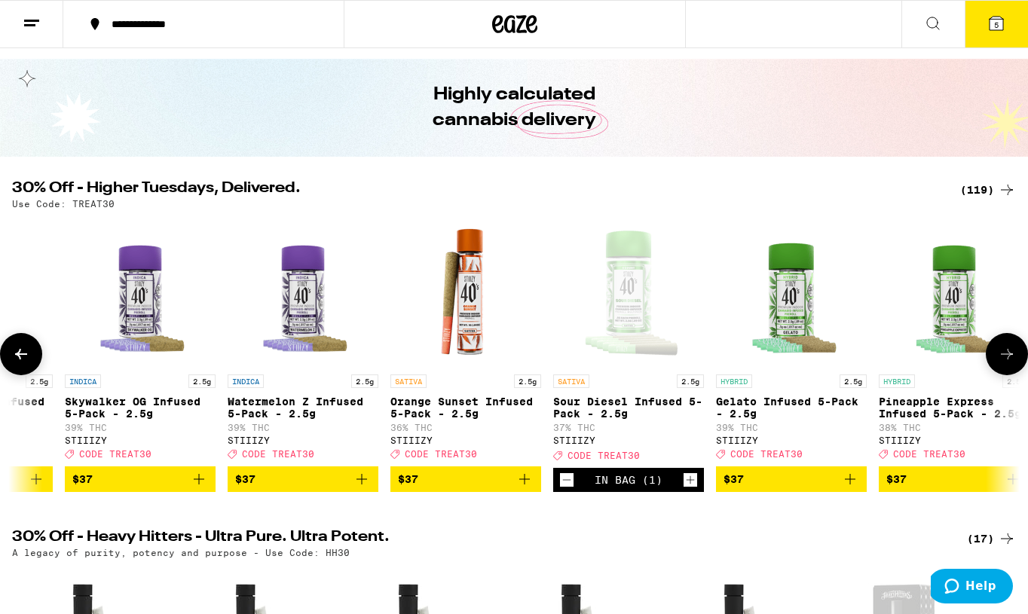
click at [852, 488] on icon "Add to bag" at bounding box center [850, 479] width 18 height 18
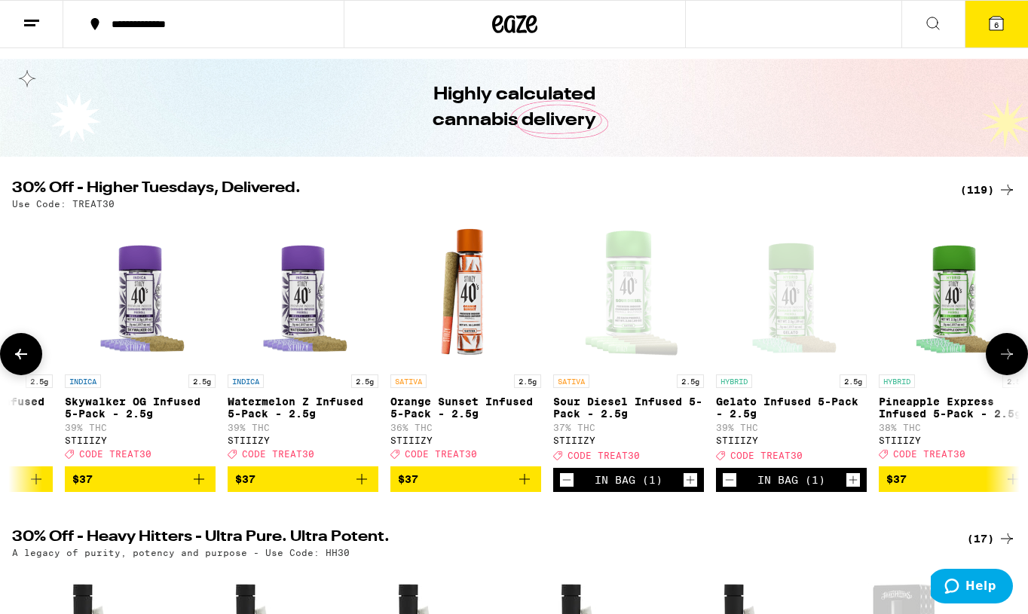
click at [1001, 363] on icon at bounding box center [1007, 354] width 18 height 18
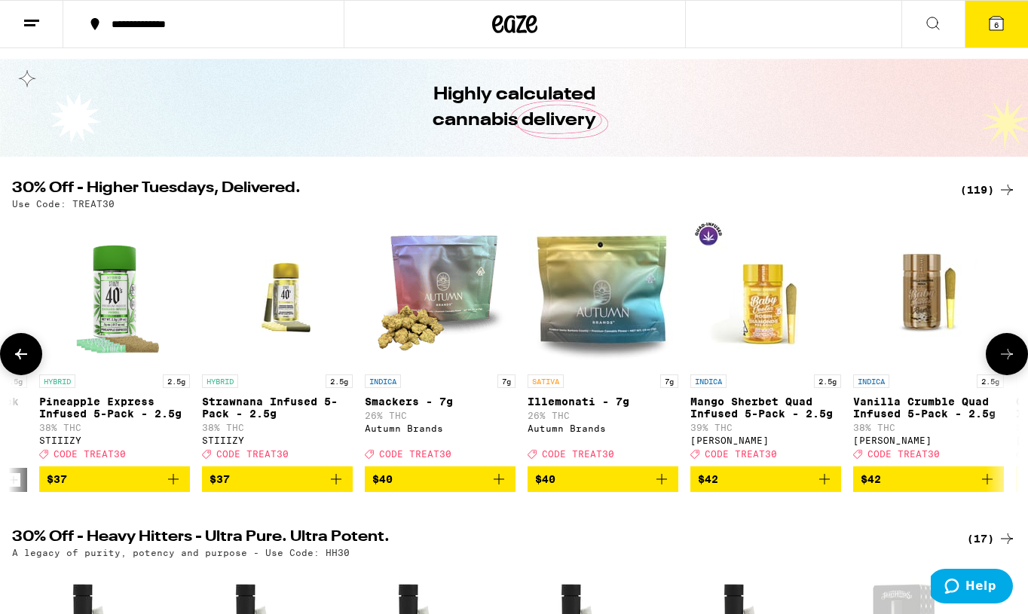
click at [173, 485] on icon "Add to bag" at bounding box center [173, 479] width 11 height 11
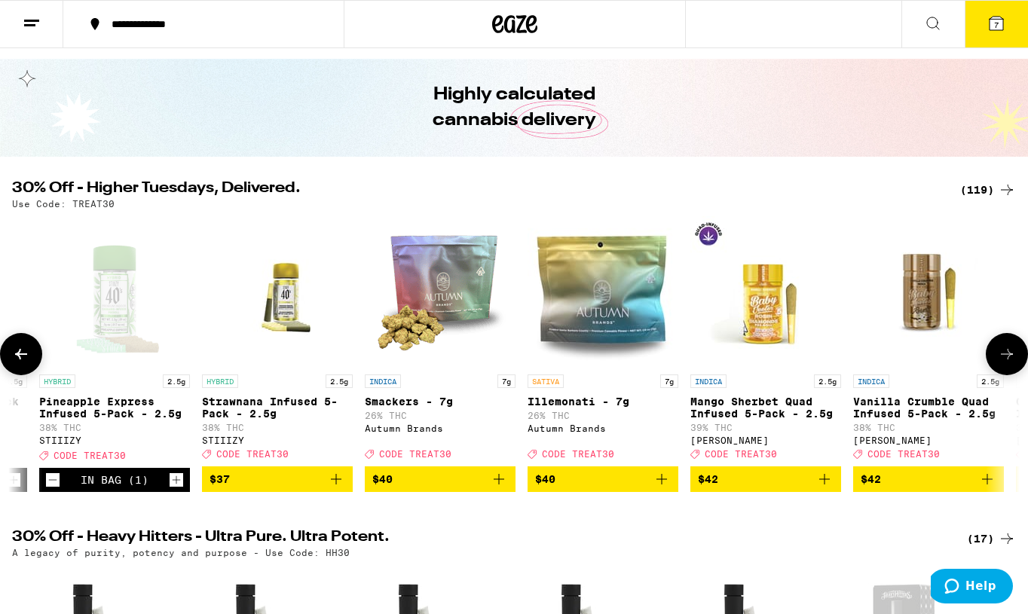
click at [338, 482] on icon "Add to bag" at bounding box center [336, 479] width 18 height 18
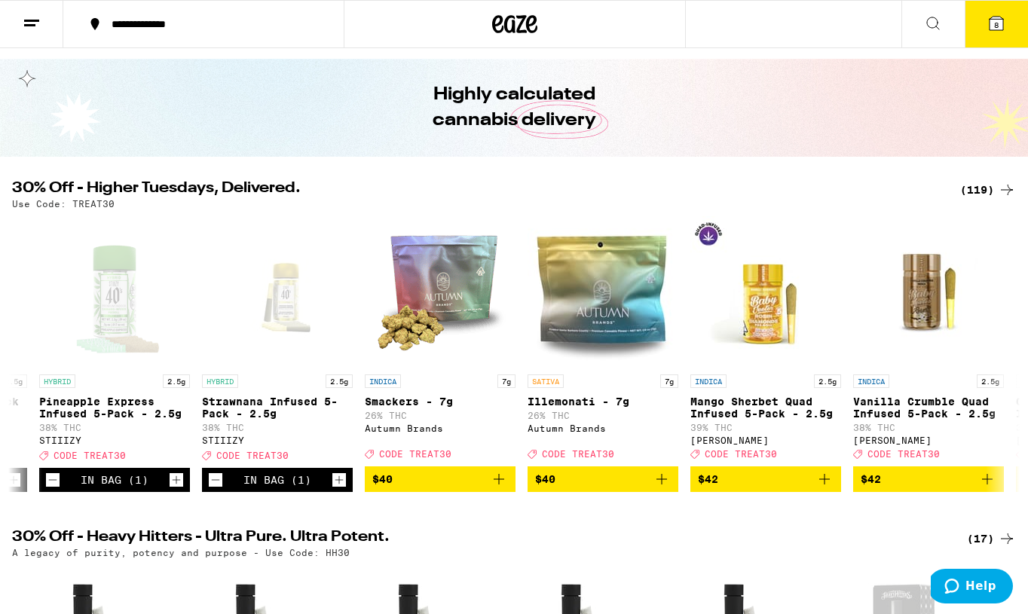
click at [990, 47] on button "8" at bounding box center [996, 24] width 63 height 47
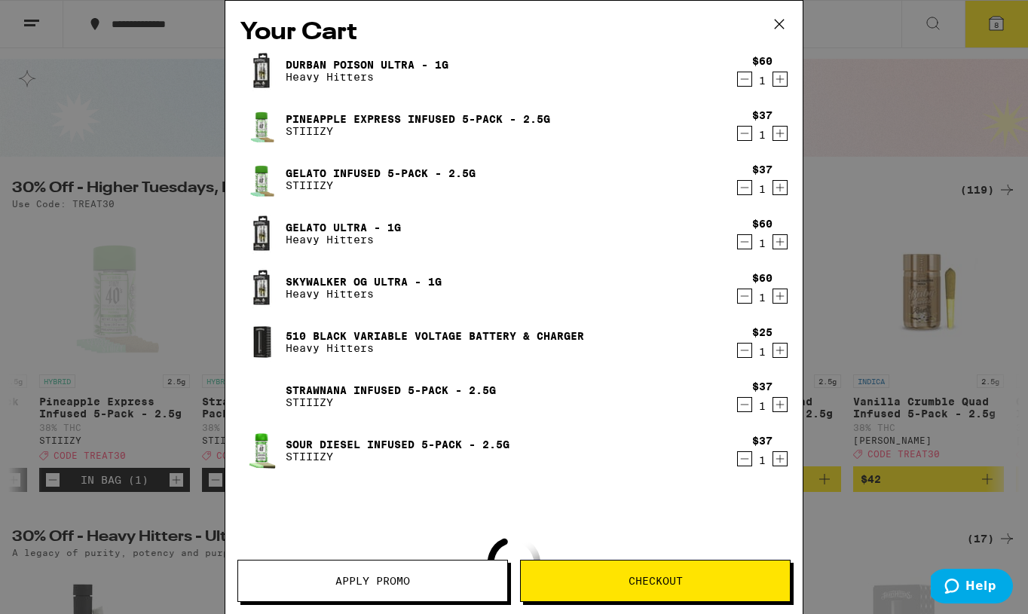
click at [310, 572] on button "Apply Promo" at bounding box center [372, 581] width 271 height 42
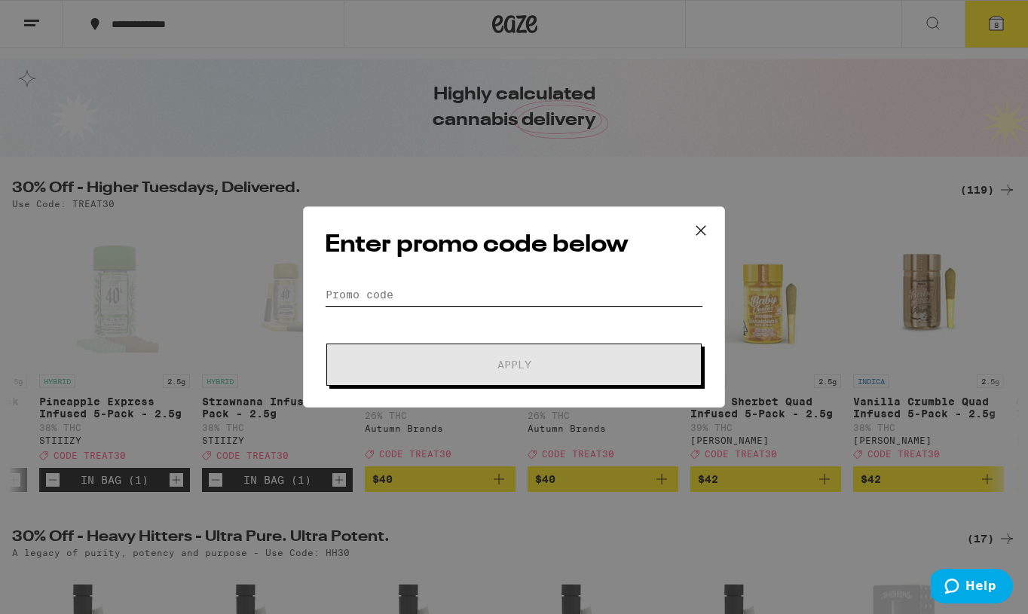
click at [433, 293] on input "Promo Code" at bounding box center [514, 294] width 378 height 23
type input "S"
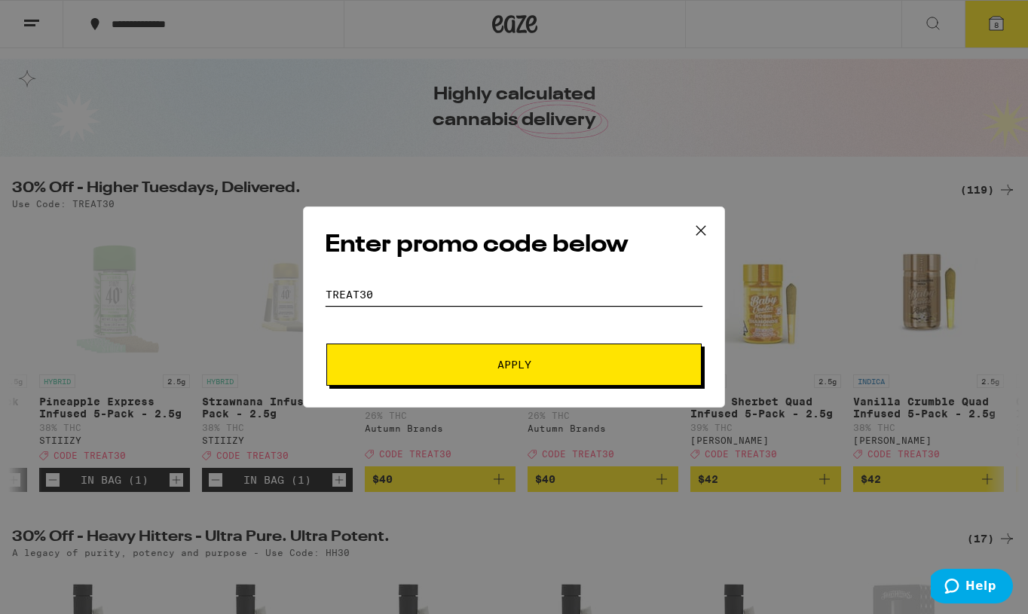
type input "treat30"
click at [460, 359] on span "Apply" at bounding box center [513, 364] width 271 height 11
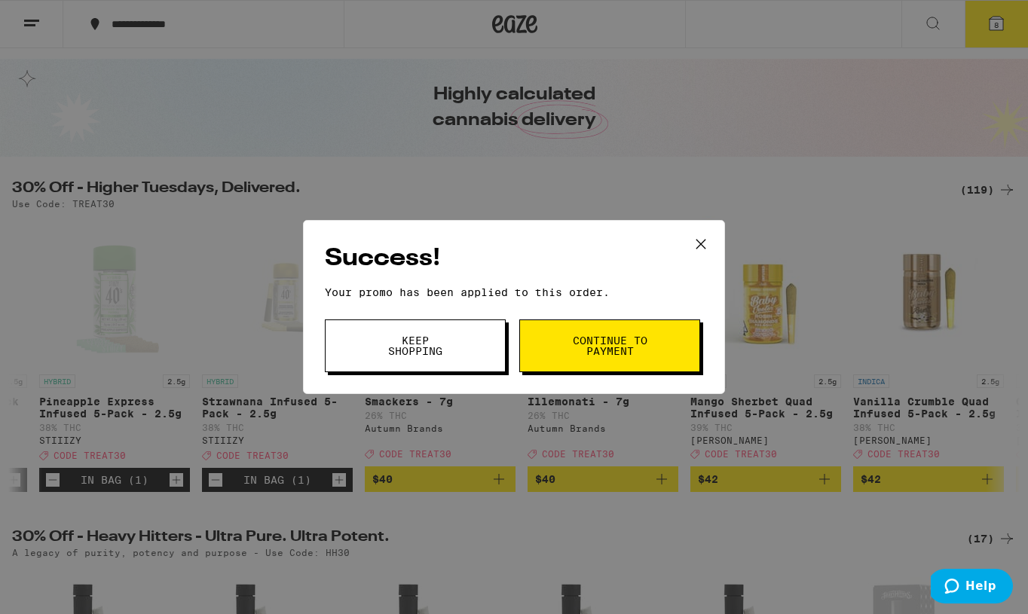
click at [564, 349] on button "Continue to payment" at bounding box center [609, 345] width 181 height 53
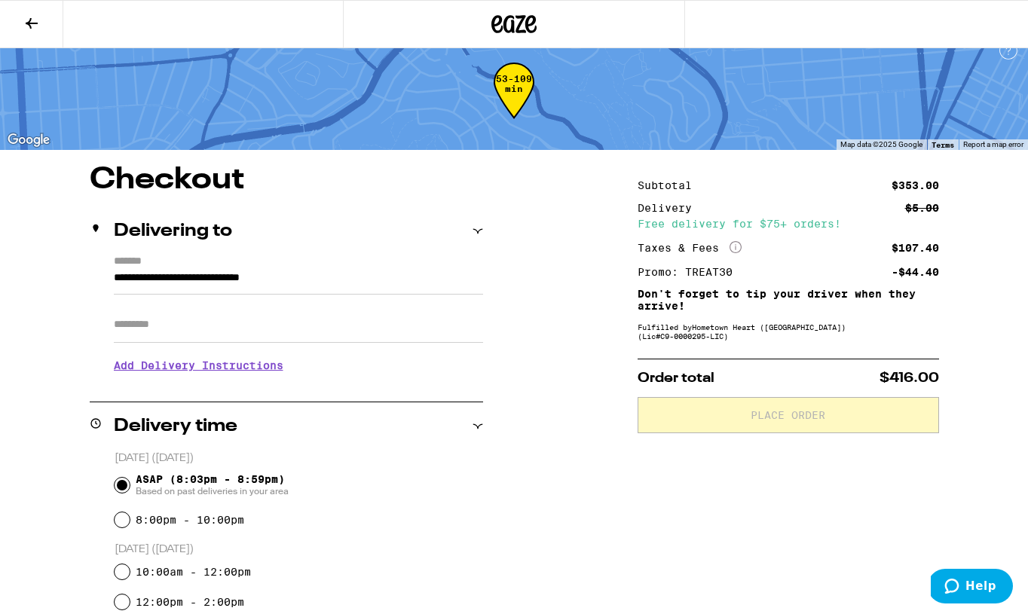
scroll to position [17, 0]
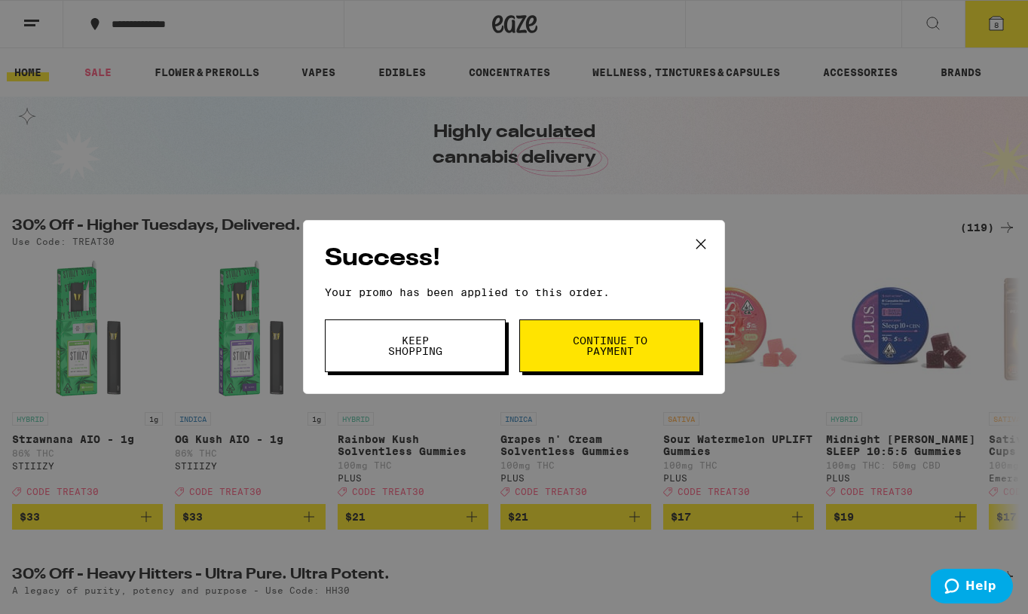
click at [474, 352] on button "Keep Shopping" at bounding box center [415, 345] width 181 height 53
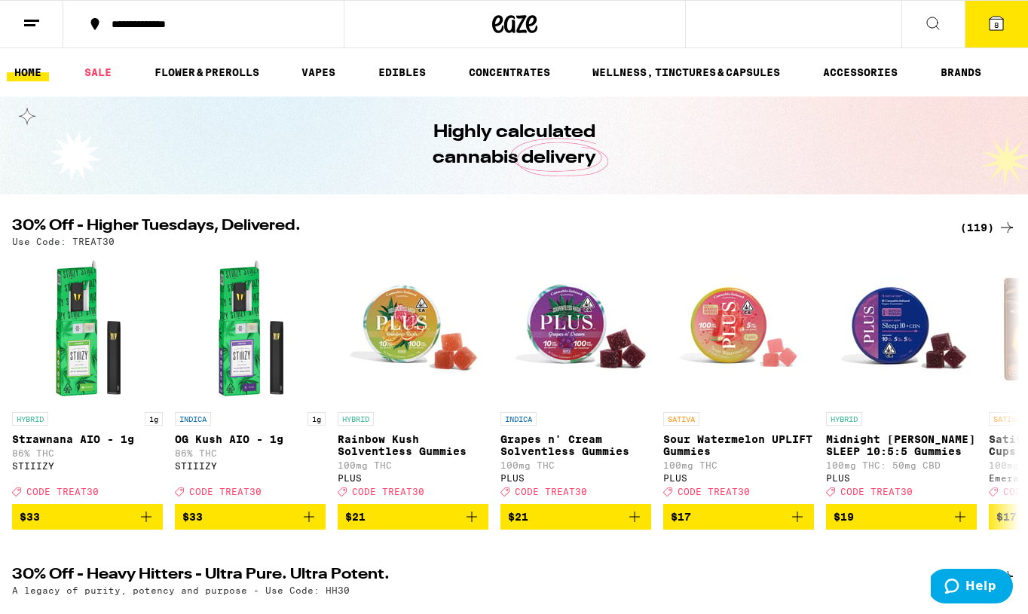
click at [993, 22] on icon at bounding box center [996, 24] width 14 height 14
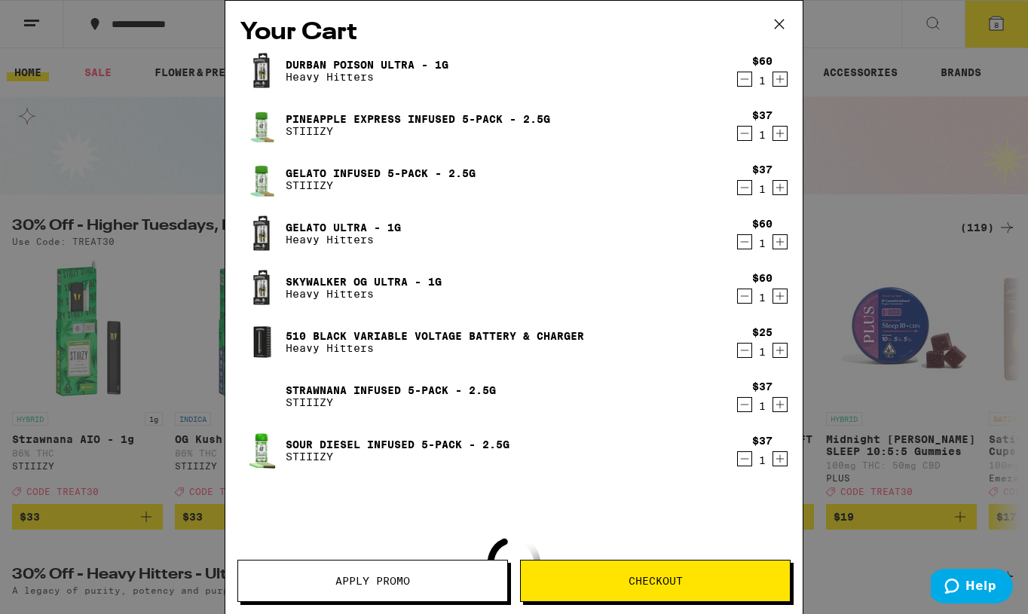
click at [742, 133] on icon "Decrement" at bounding box center [745, 133] width 14 height 18
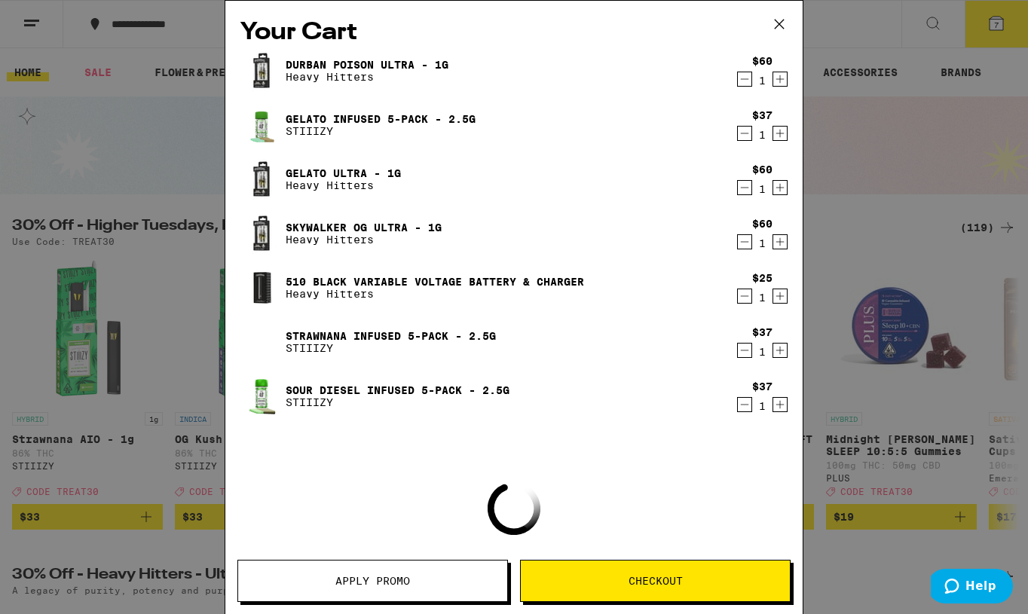
click at [743, 137] on icon "Decrement" at bounding box center [745, 133] width 14 height 18
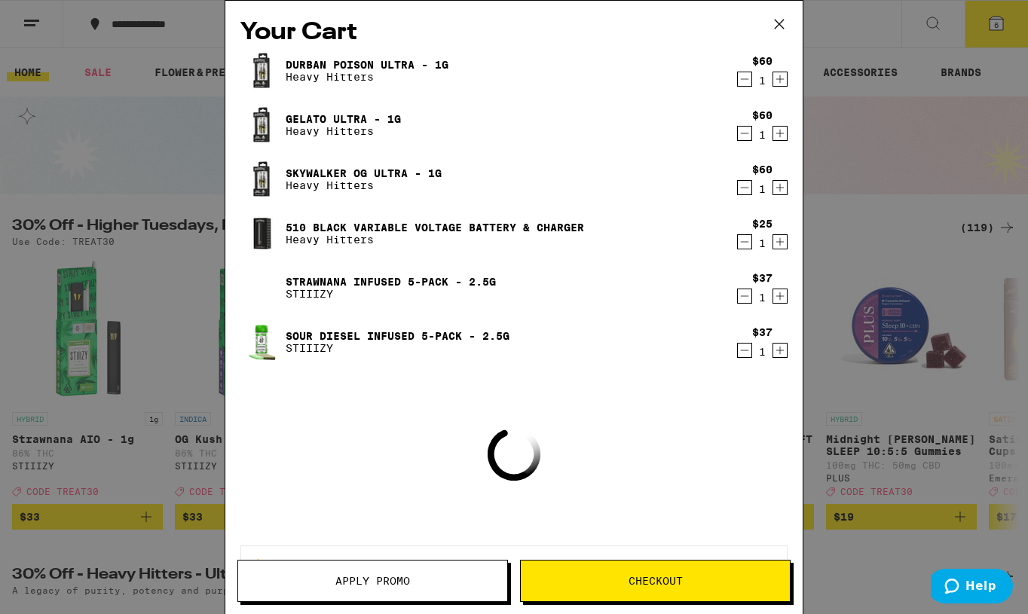
click at [746, 295] on icon "Decrement" at bounding box center [745, 296] width 14 height 18
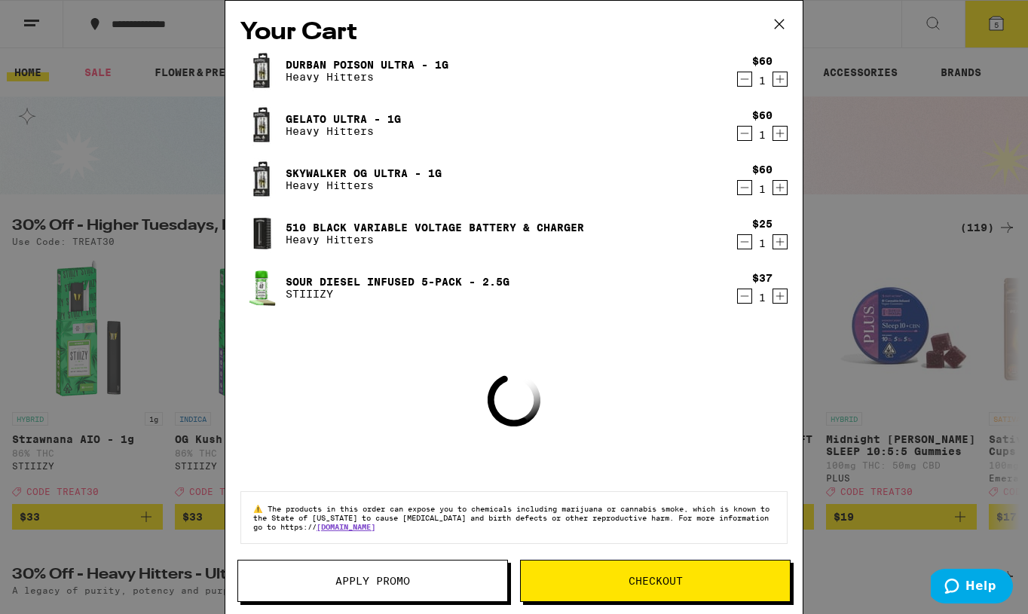
click at [742, 296] on icon "Decrement" at bounding box center [745, 296] width 8 height 0
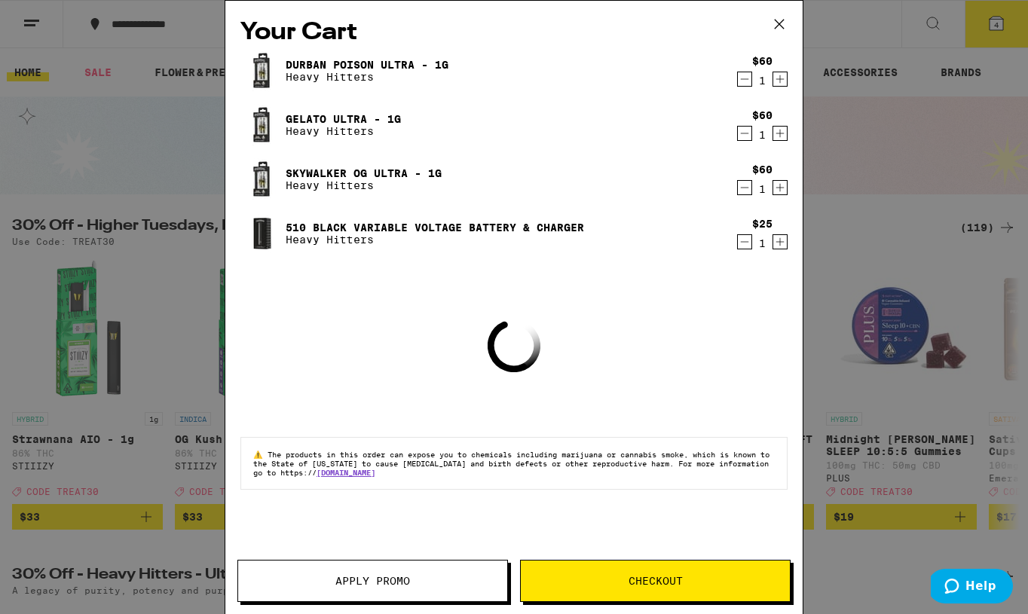
click at [436, 580] on span "Apply Promo" at bounding box center [372, 581] width 269 height 11
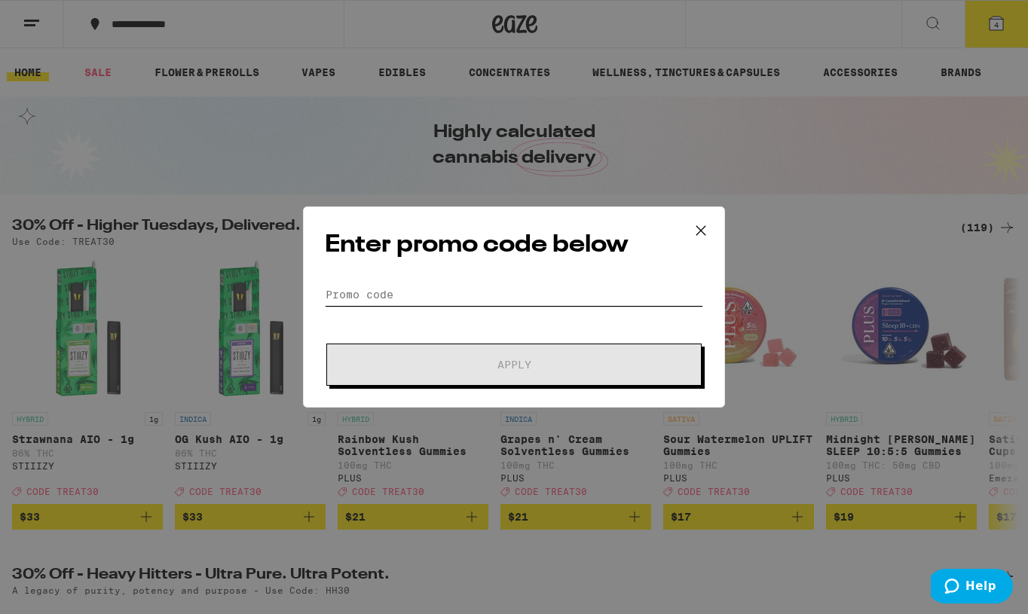
click at [443, 301] on input "Promo Code" at bounding box center [514, 294] width 378 height 23
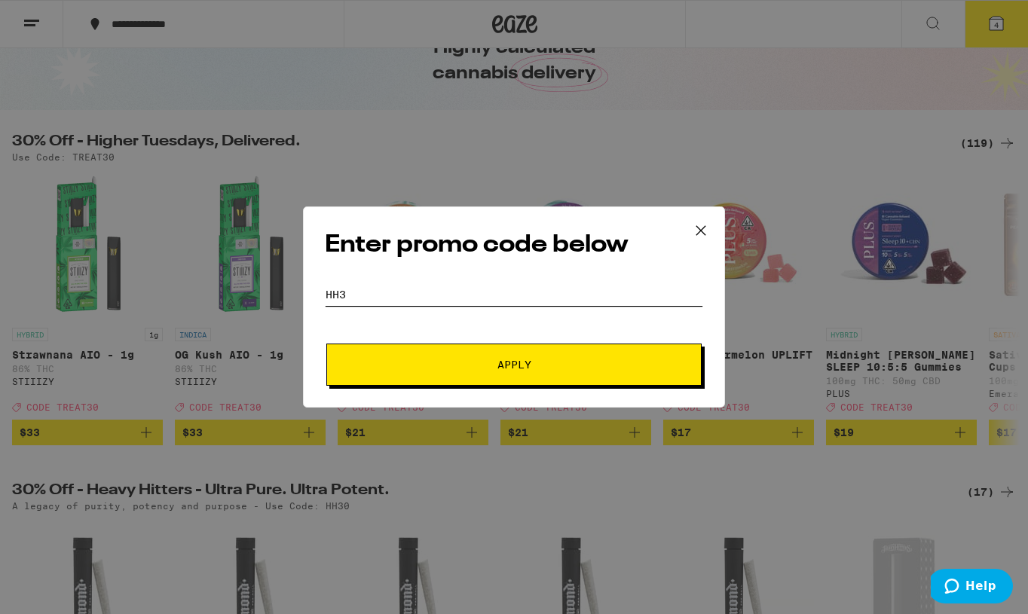
scroll to position [86, 0]
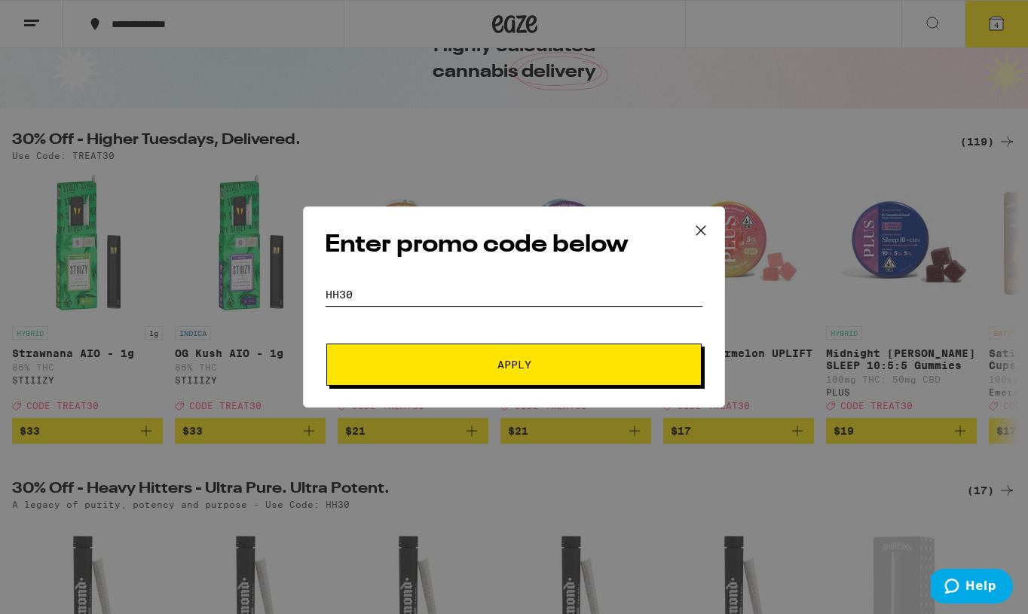
type input "hh30"
click at [478, 362] on span "Apply" at bounding box center [513, 364] width 271 height 11
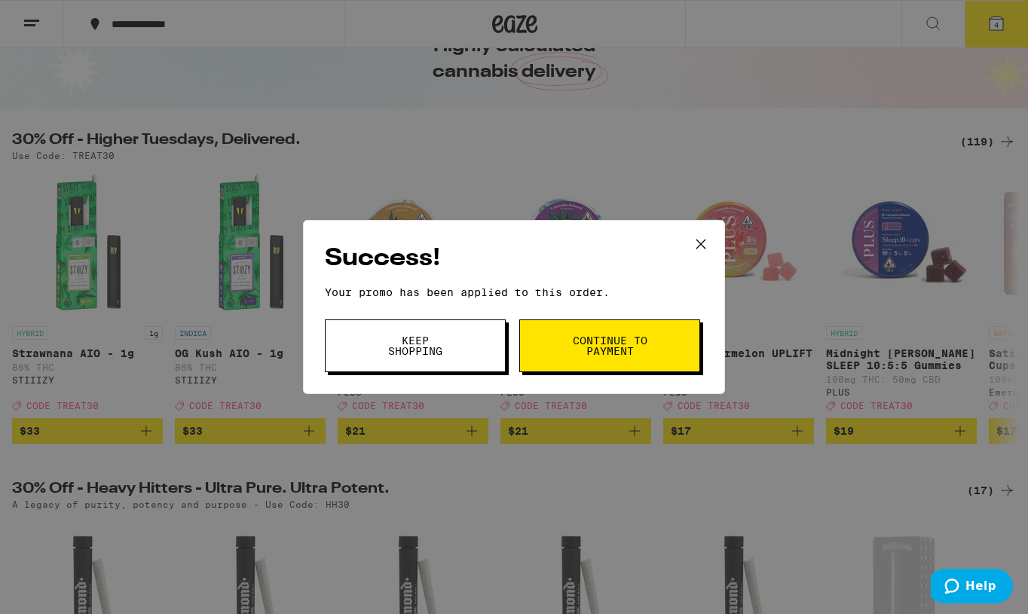
click at [466, 356] on button "Keep Shopping" at bounding box center [415, 345] width 181 height 53
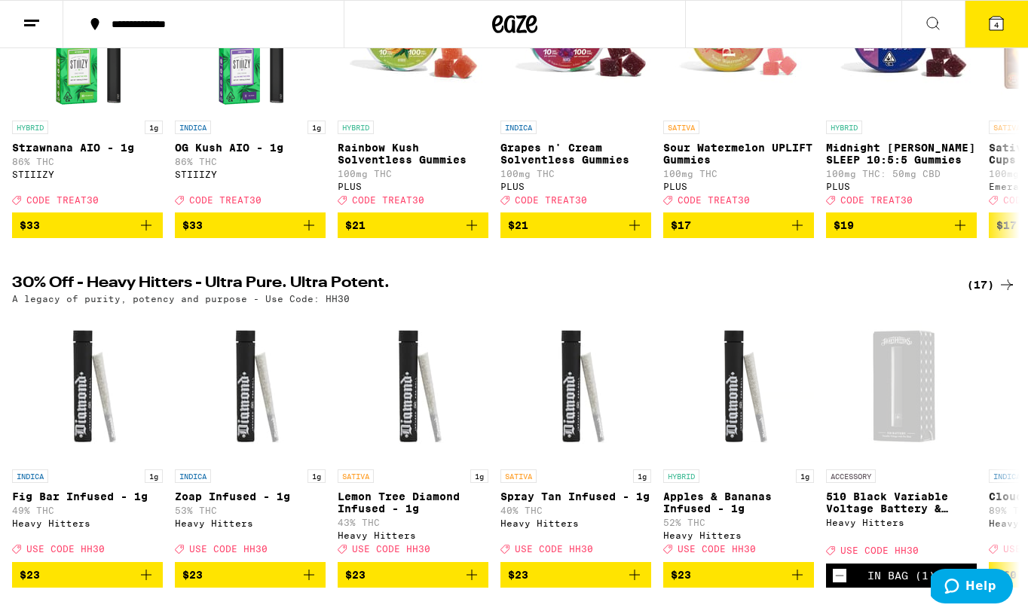
scroll to position [459, 0]
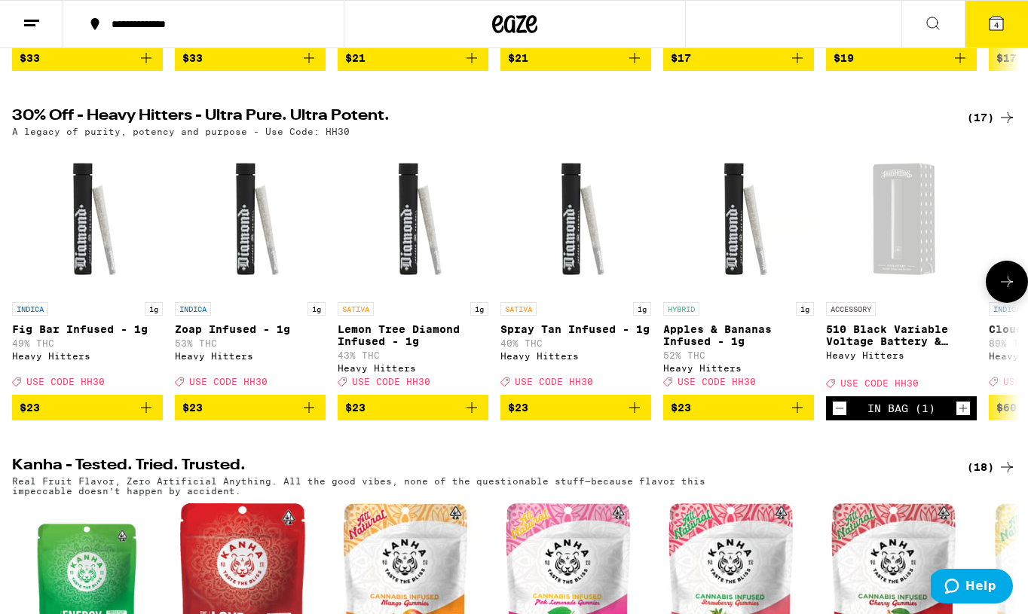
click at [1002, 287] on icon at bounding box center [1007, 282] width 12 height 11
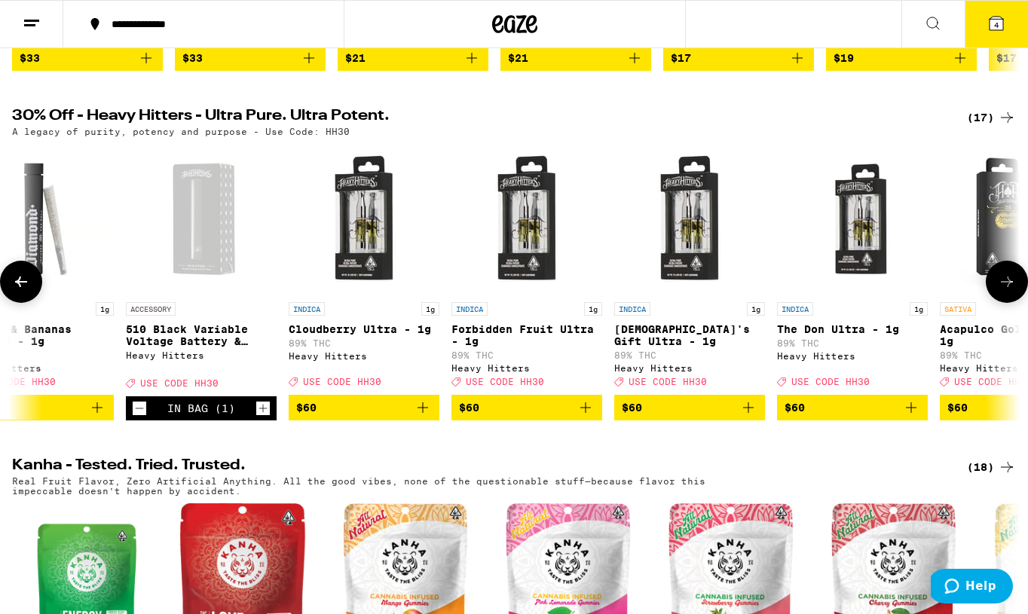
scroll to position [0, 839]
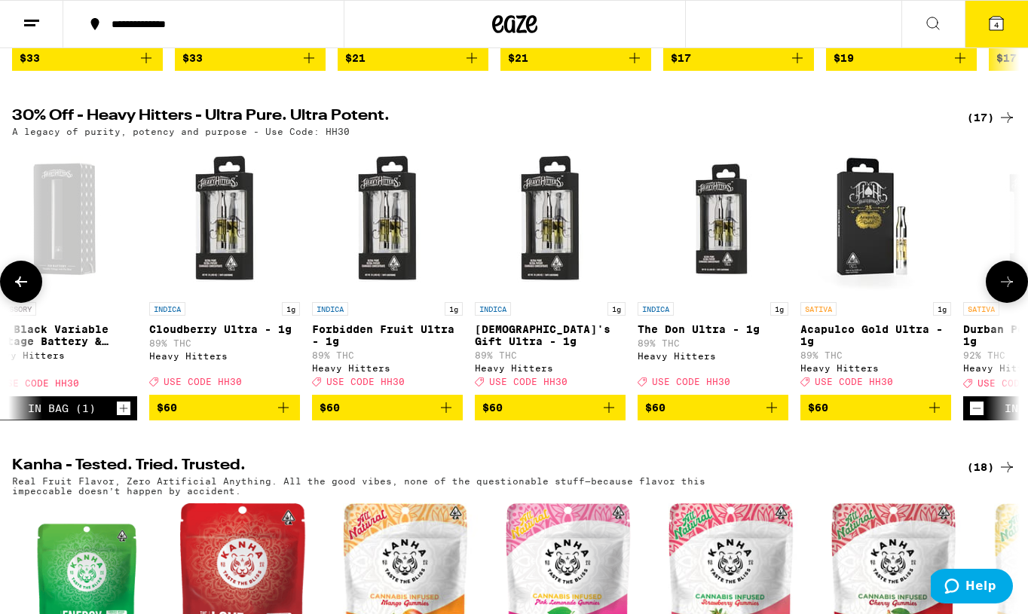
click at [1004, 291] on icon at bounding box center [1007, 282] width 18 height 18
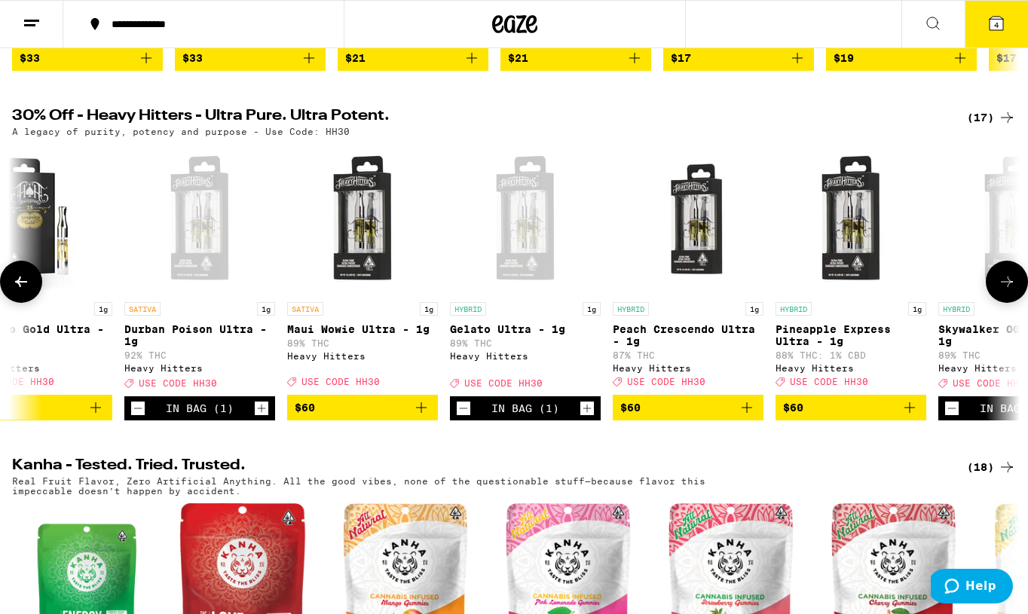
scroll to position [0, 1679]
click at [25, 303] on button at bounding box center [21, 282] width 42 height 42
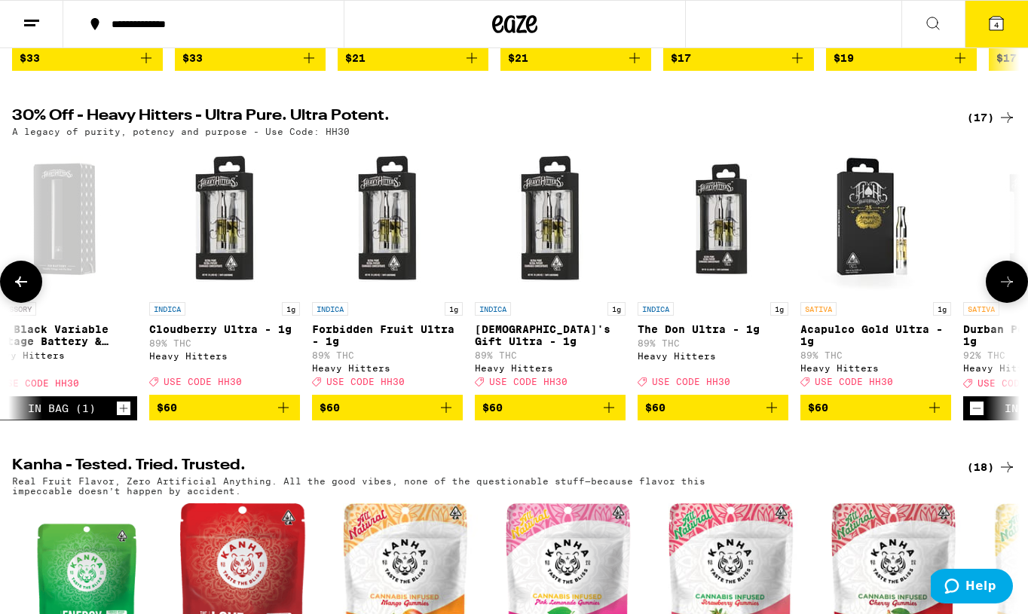
scroll to position [0, 0]
click at [938, 413] on icon "Add to bag" at bounding box center [934, 407] width 11 height 11
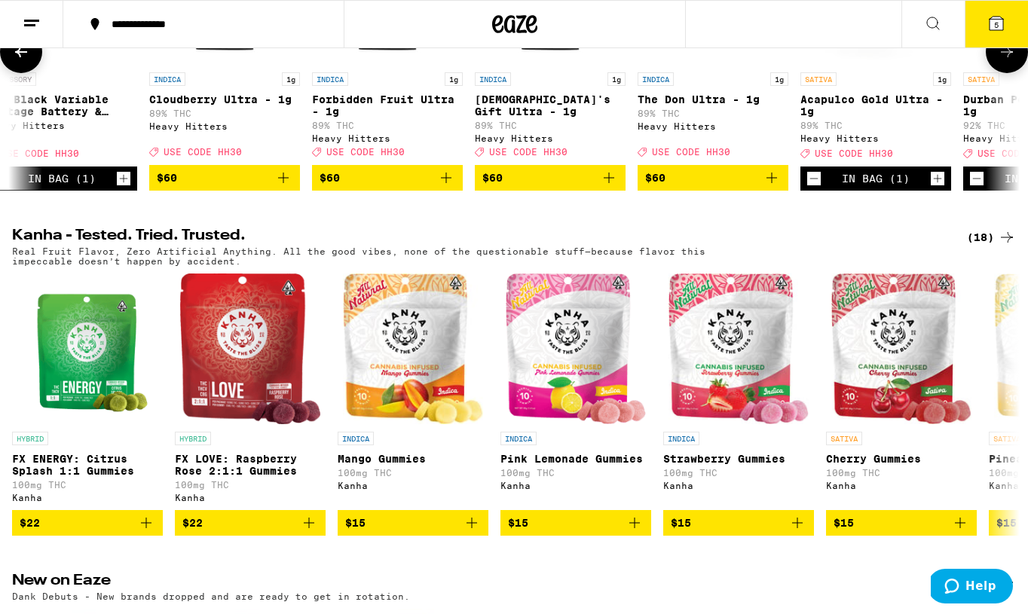
scroll to position [853, 0]
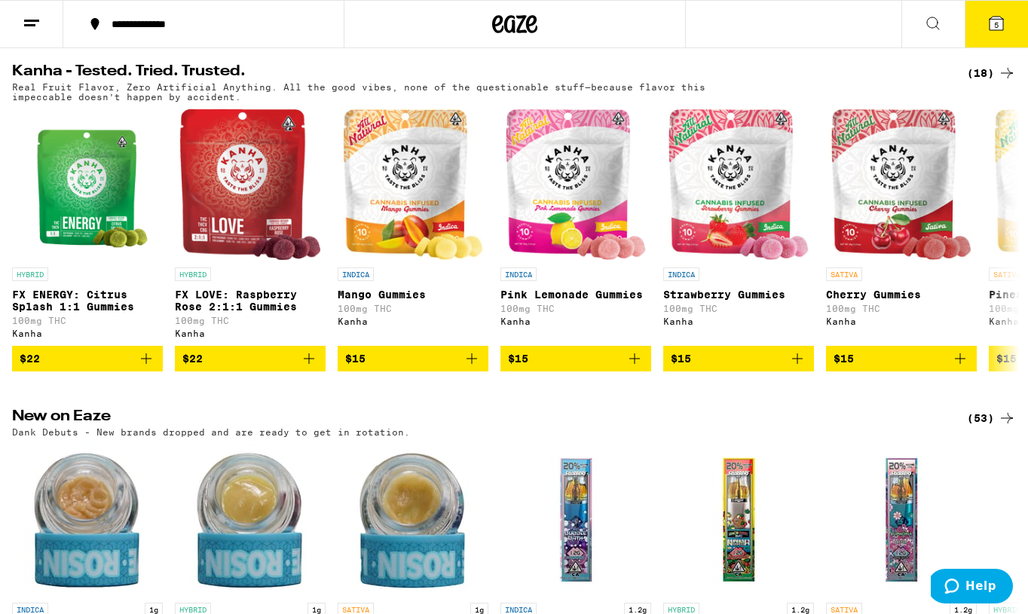
click at [992, 26] on icon at bounding box center [996, 24] width 14 height 14
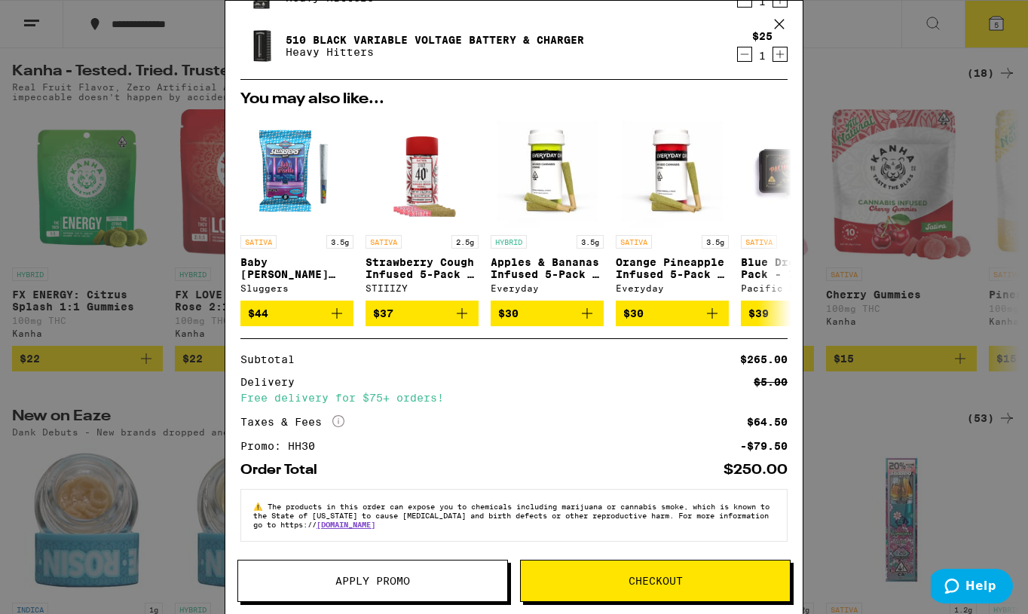
scroll to position [251, 0]
click at [632, 581] on span "Checkout" at bounding box center [655, 581] width 54 height 11
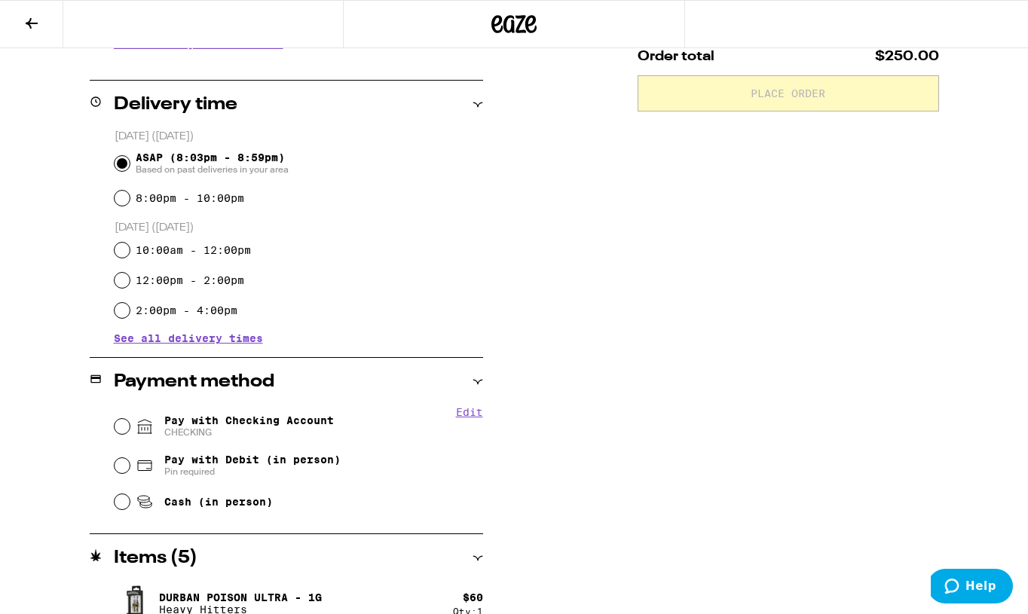
scroll to position [390, 0]
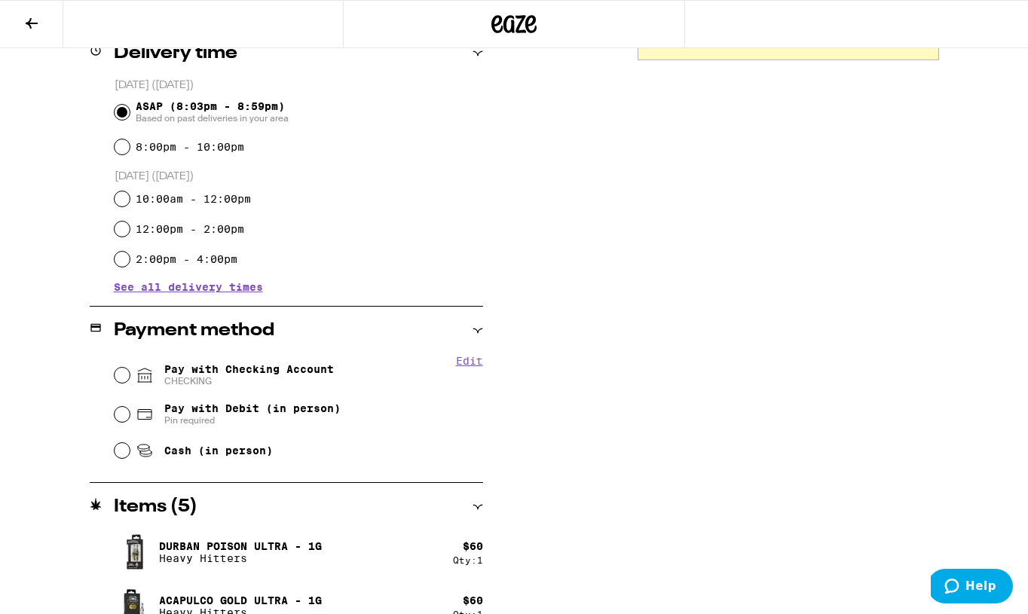
click at [301, 373] on span "Pay with Checking Account CHECKING" at bounding box center [249, 375] width 170 height 24
click at [130, 373] on input "Pay with Checking Account CHECKING" at bounding box center [122, 375] width 15 height 15
radio input "true"
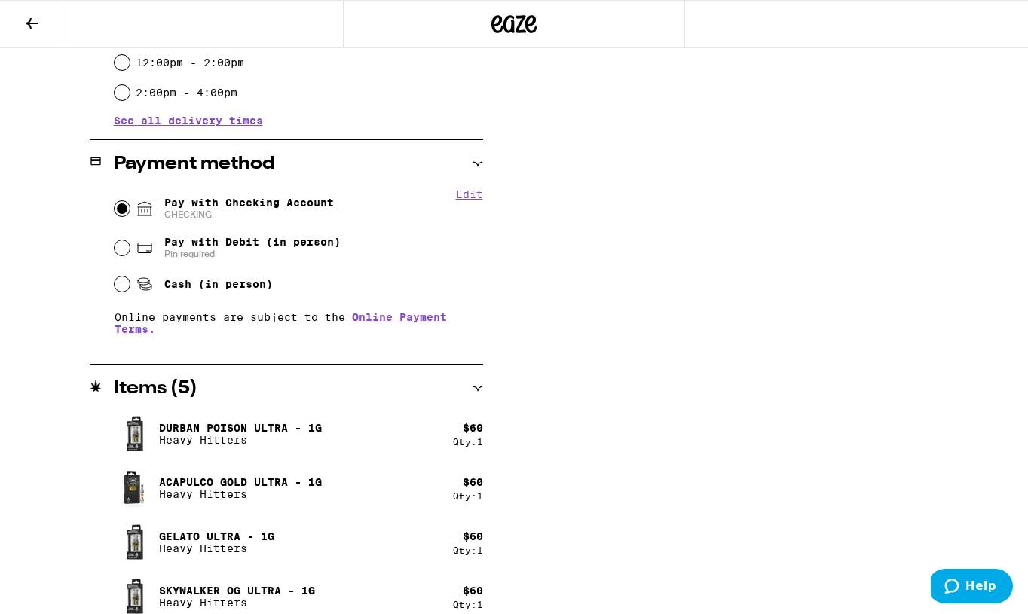
scroll to position [0, 0]
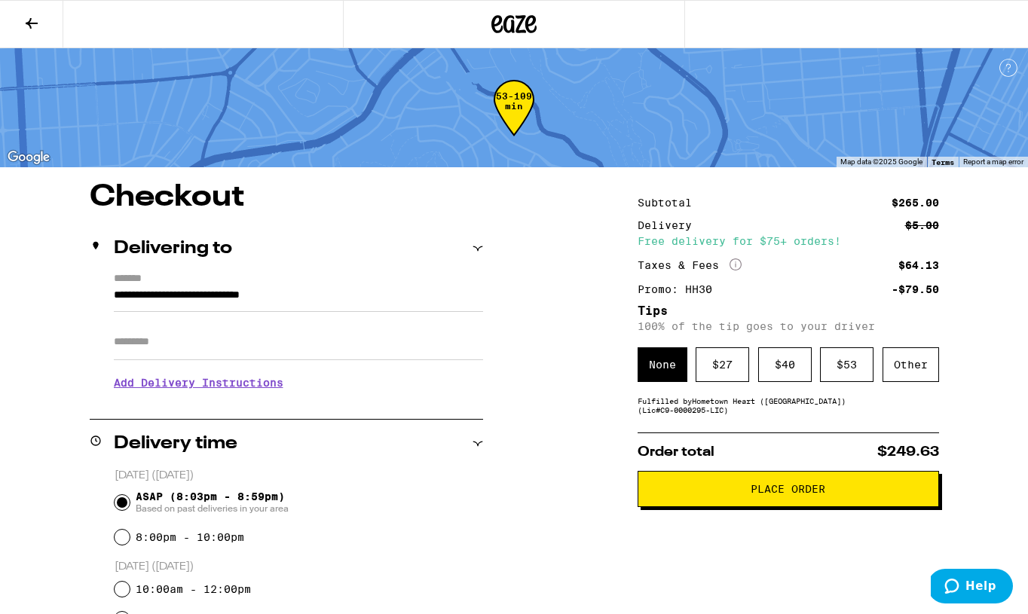
click at [796, 494] on span "Place Order" at bounding box center [788, 489] width 75 height 11
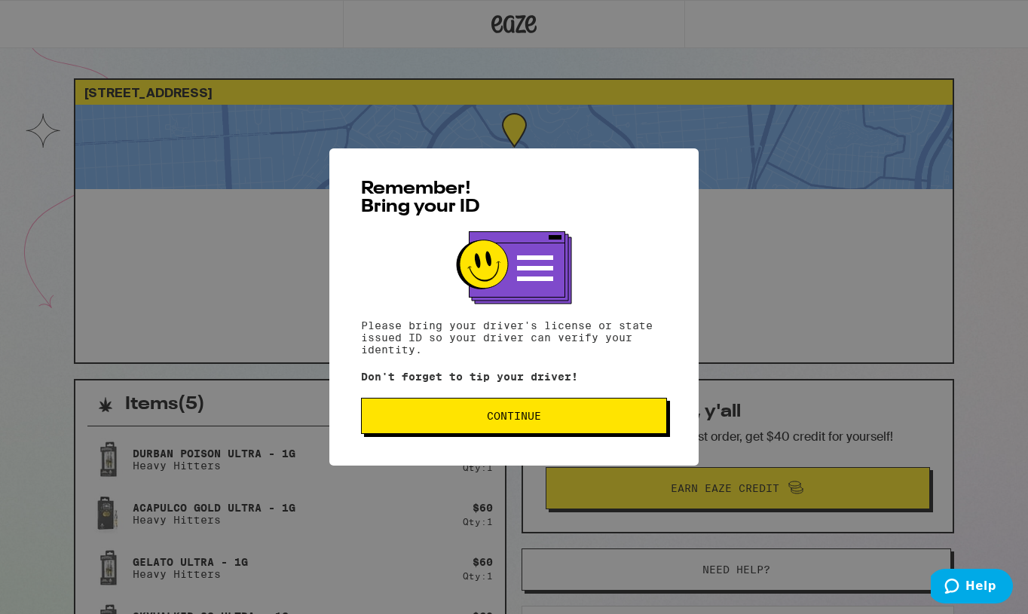
click at [585, 414] on span "Continue" at bounding box center [514, 416] width 280 height 11
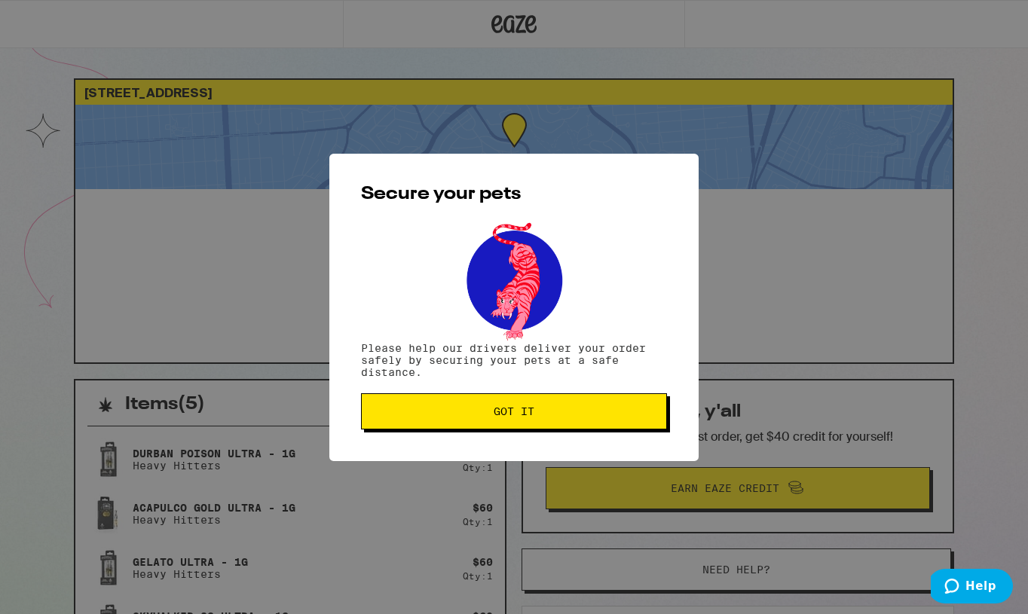
click at [475, 405] on button "Got it" at bounding box center [514, 411] width 306 height 36
